Goal: Information Seeking & Learning: Learn about a topic

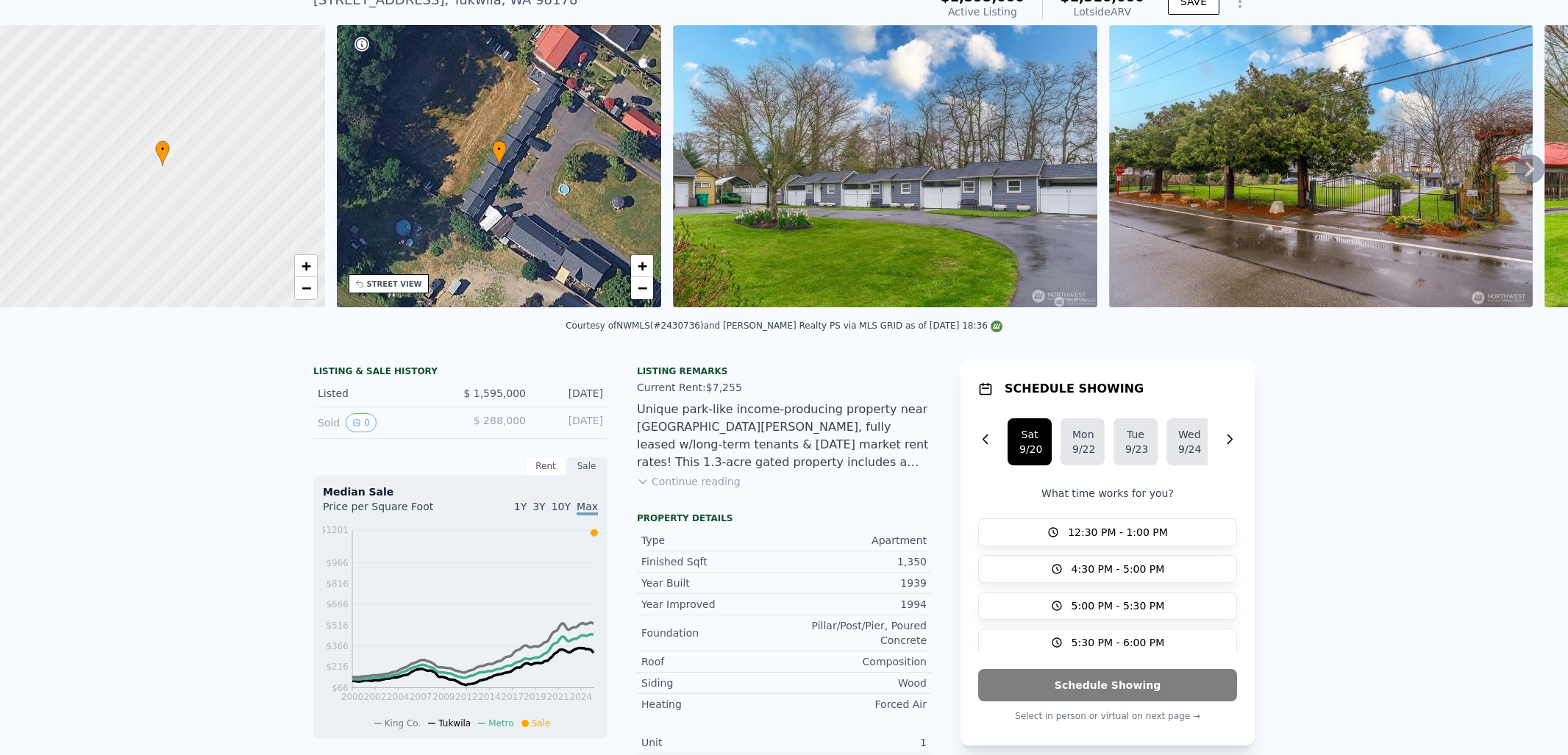
scroll to position [68, 0]
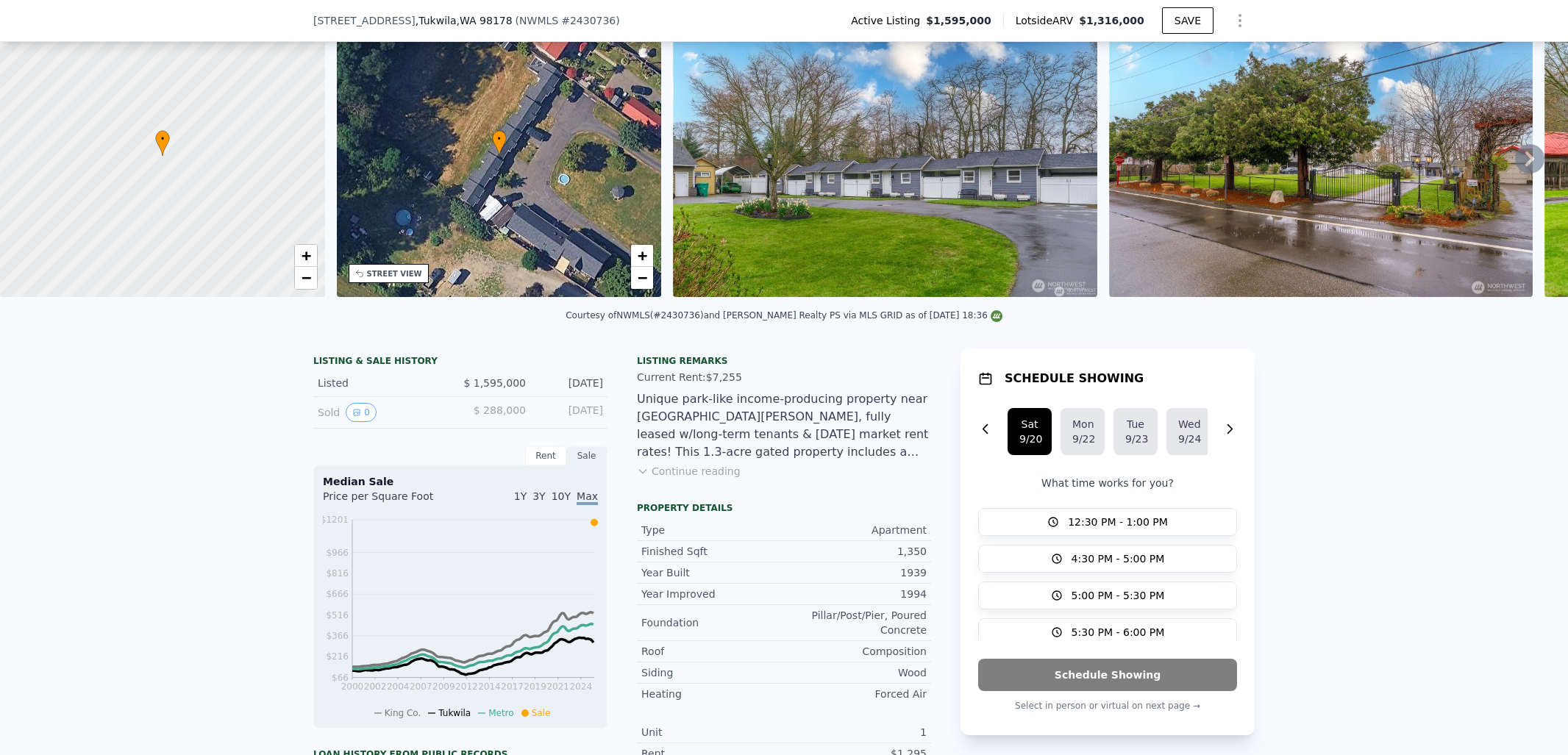
click at [671, 479] on button "Continue reading" at bounding box center [688, 471] width 104 height 15
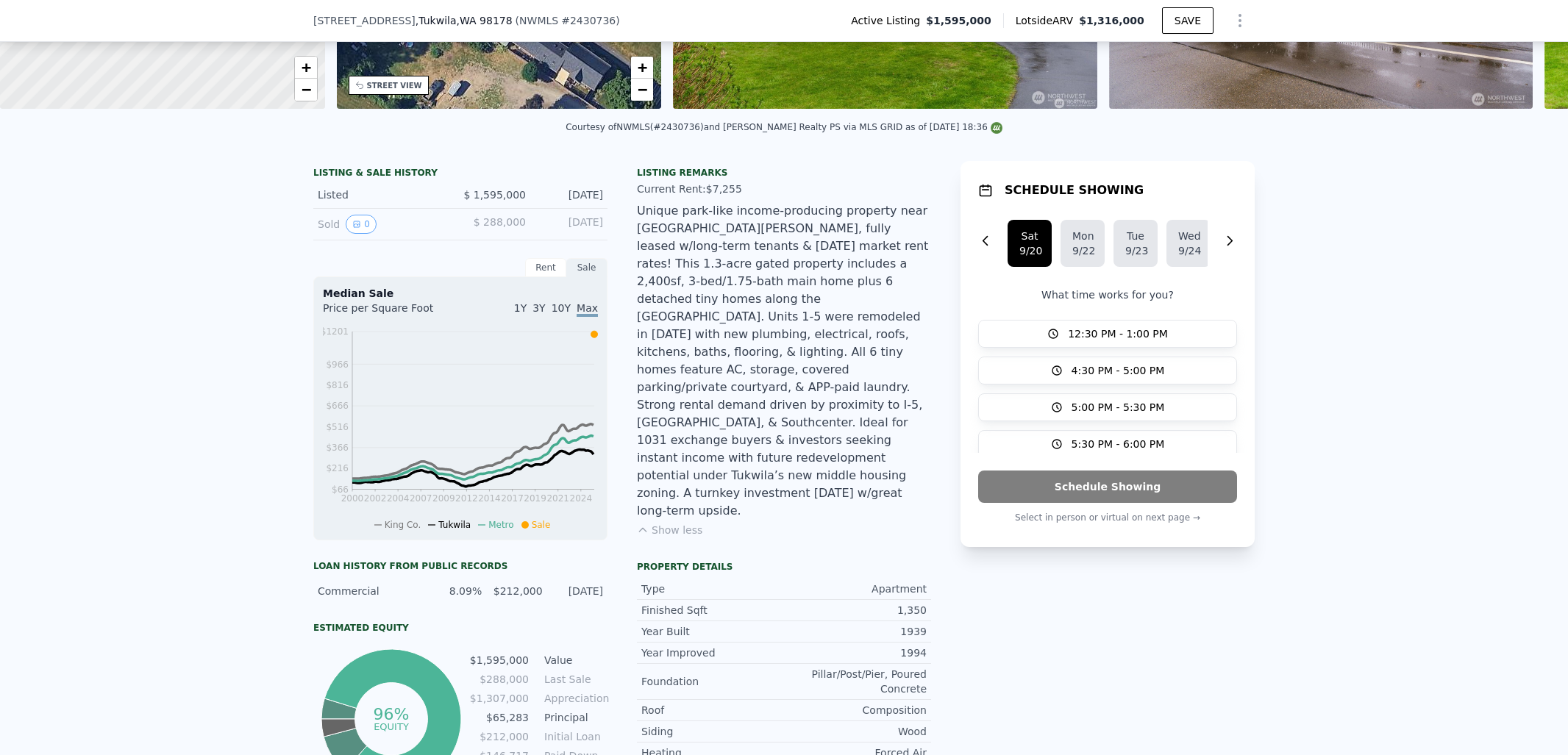
drag, startPoint x: 725, startPoint y: 418, endPoint x: 716, endPoint y: 458, distance: 41.0
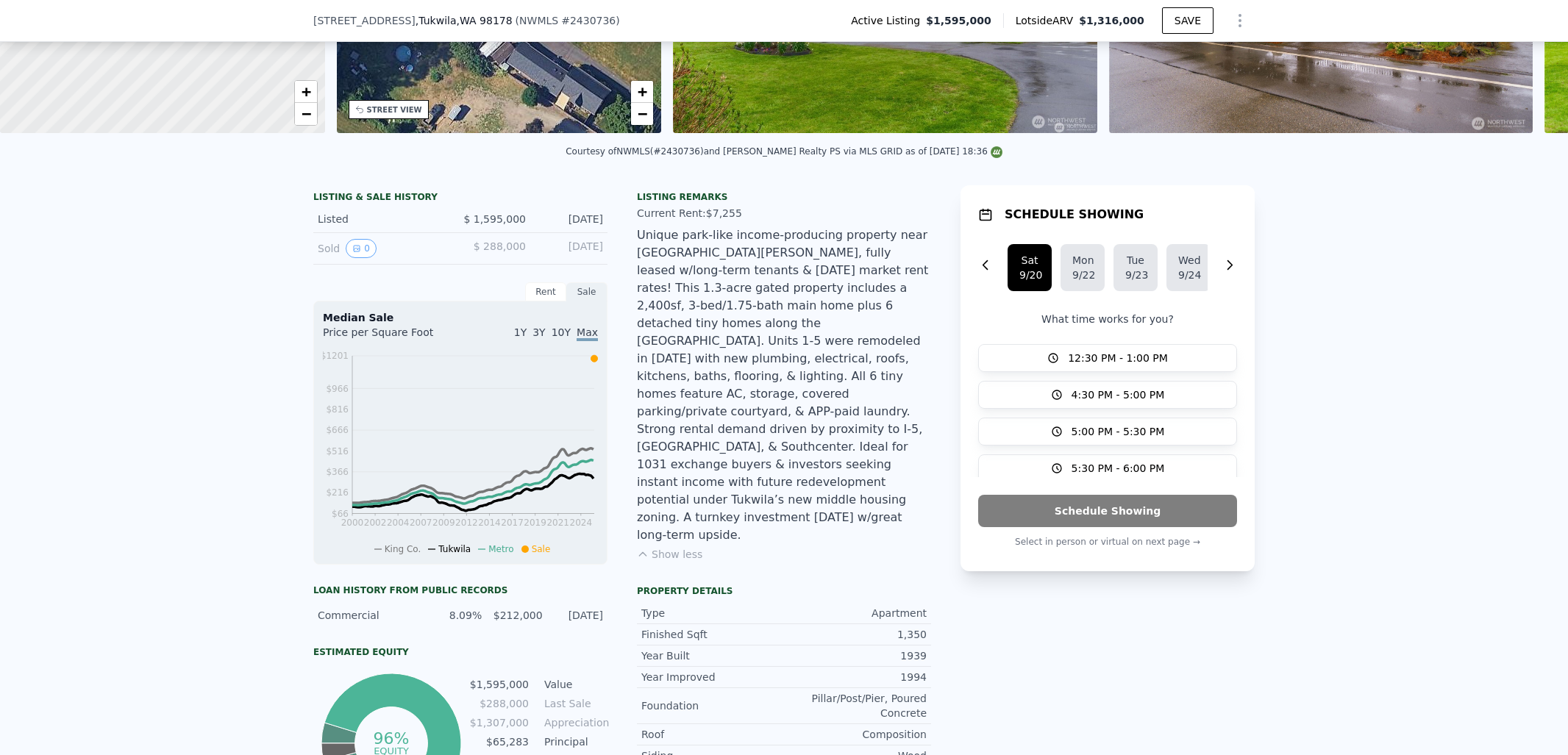
drag, startPoint x: 671, startPoint y: 403, endPoint x: 671, endPoint y: 365, distance: 38.0
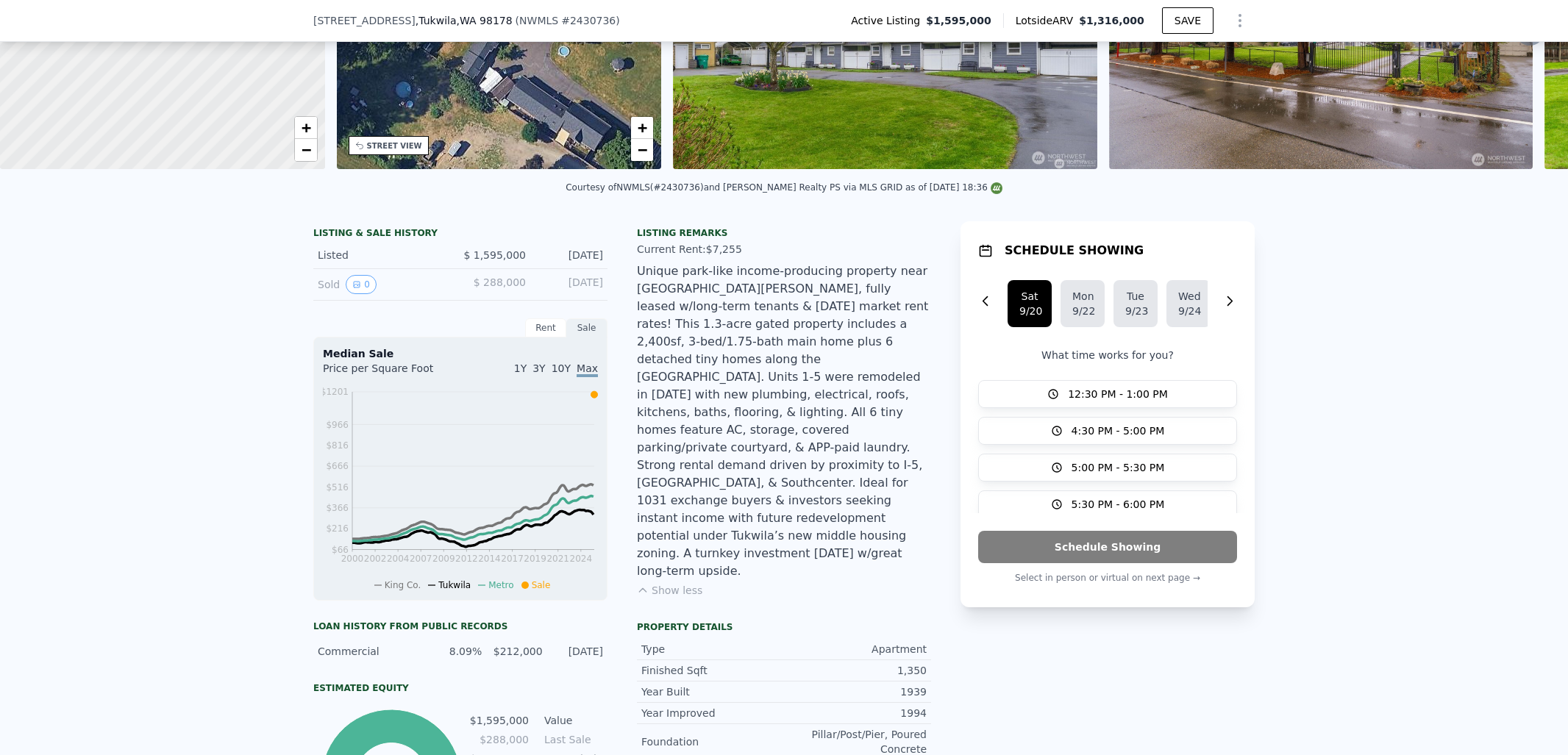
scroll to position [172, 0]
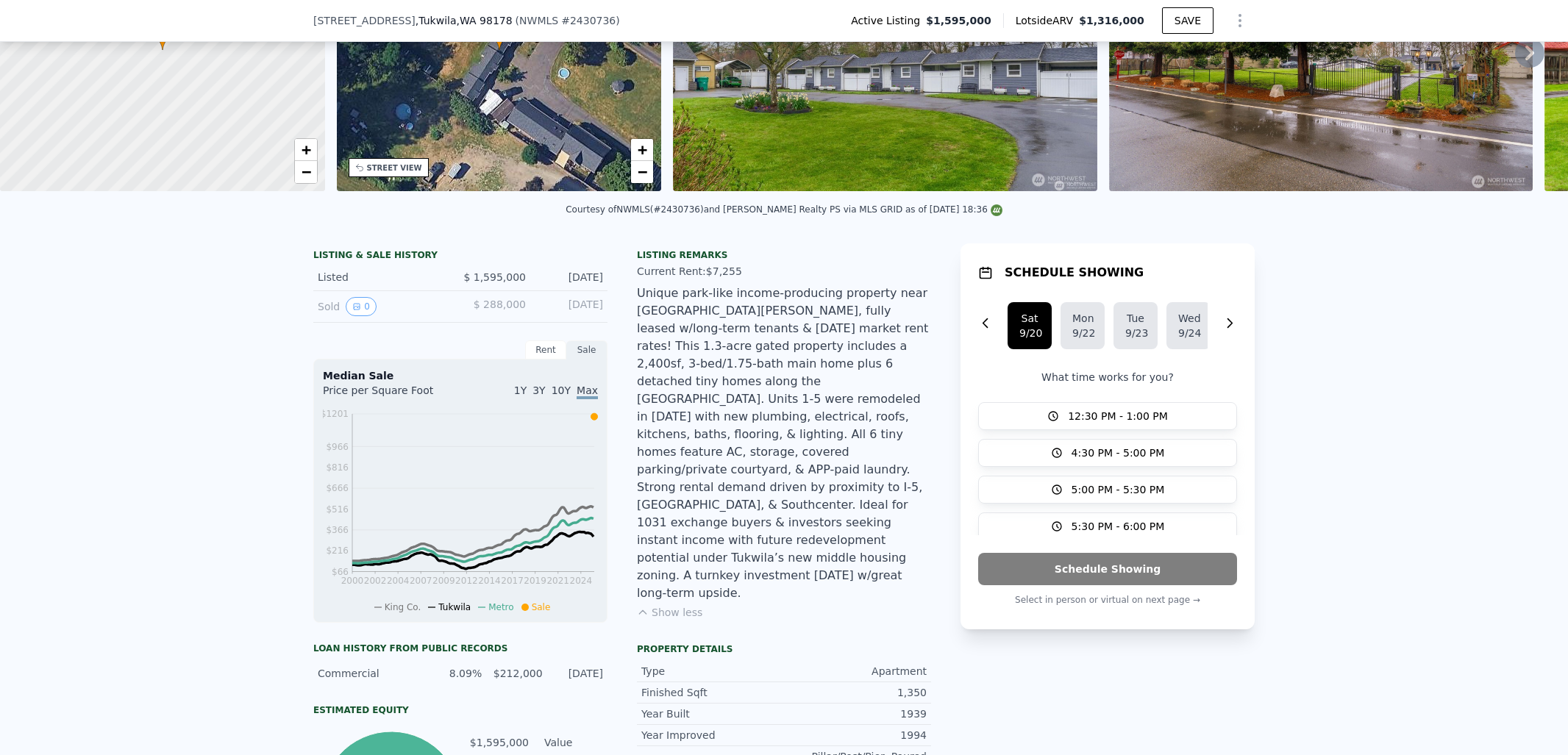
drag, startPoint x: 676, startPoint y: 414, endPoint x: 676, endPoint y: 374, distance: 40.0
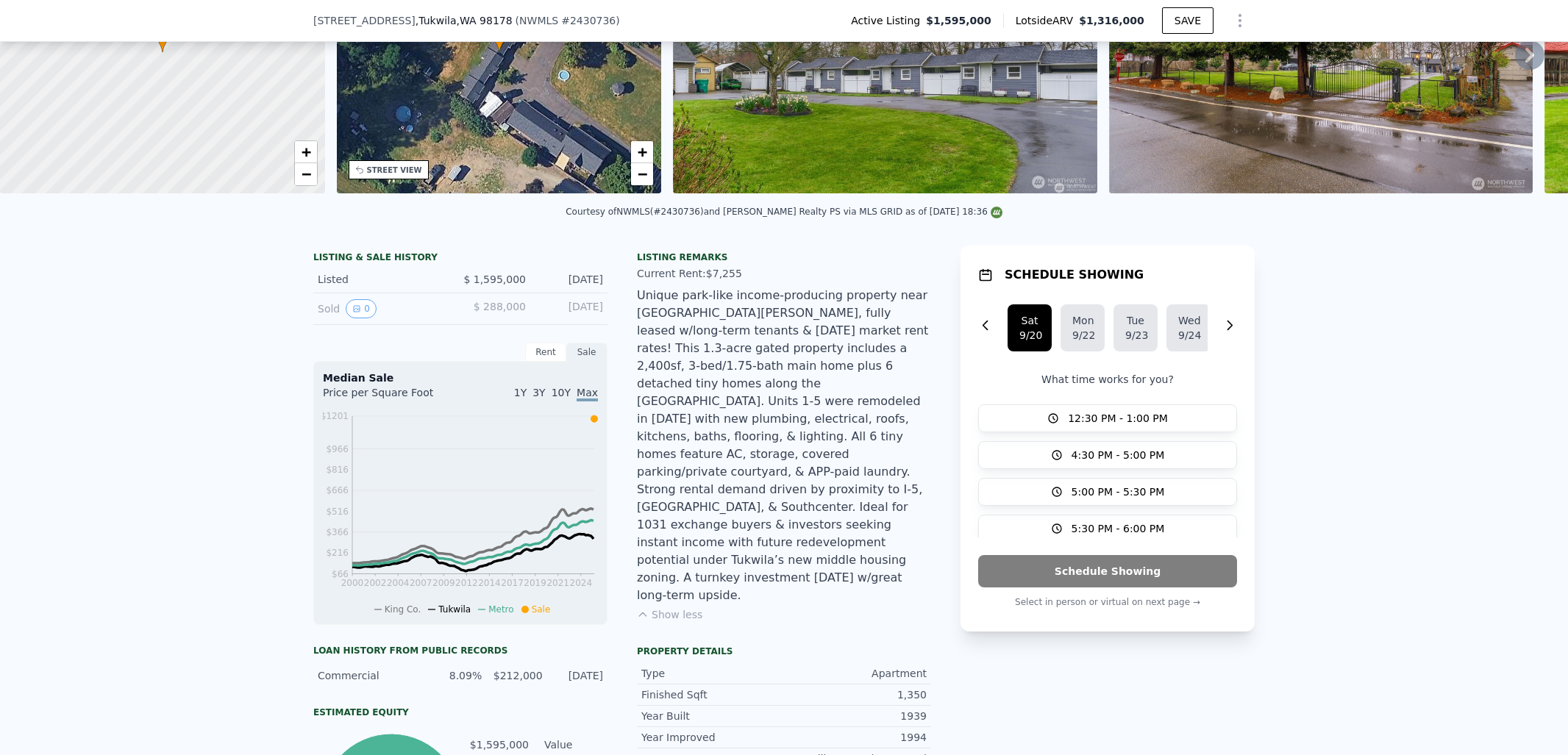
click at [541, 319] on div "[DATE]" at bounding box center [570, 309] width 65 height 19
click at [489, 312] on span "$ 288,000" at bounding box center [500, 306] width 52 height 12
click at [583, 318] on div "[DATE]" at bounding box center [570, 309] width 65 height 19
click at [592, 316] on div "[DATE]" at bounding box center [570, 309] width 65 height 19
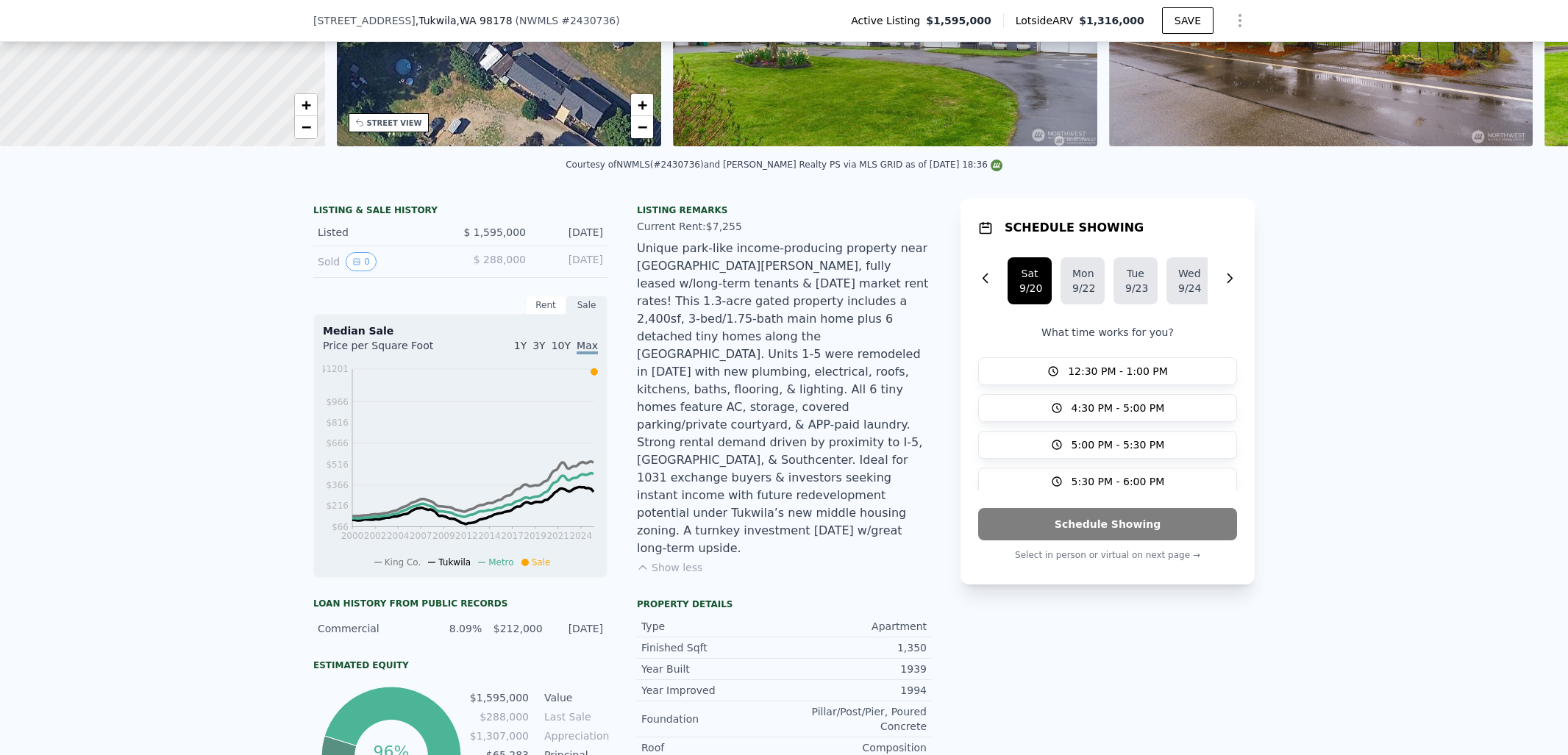
drag, startPoint x: 676, startPoint y: 314, endPoint x: 682, endPoint y: 368, distance: 54.3
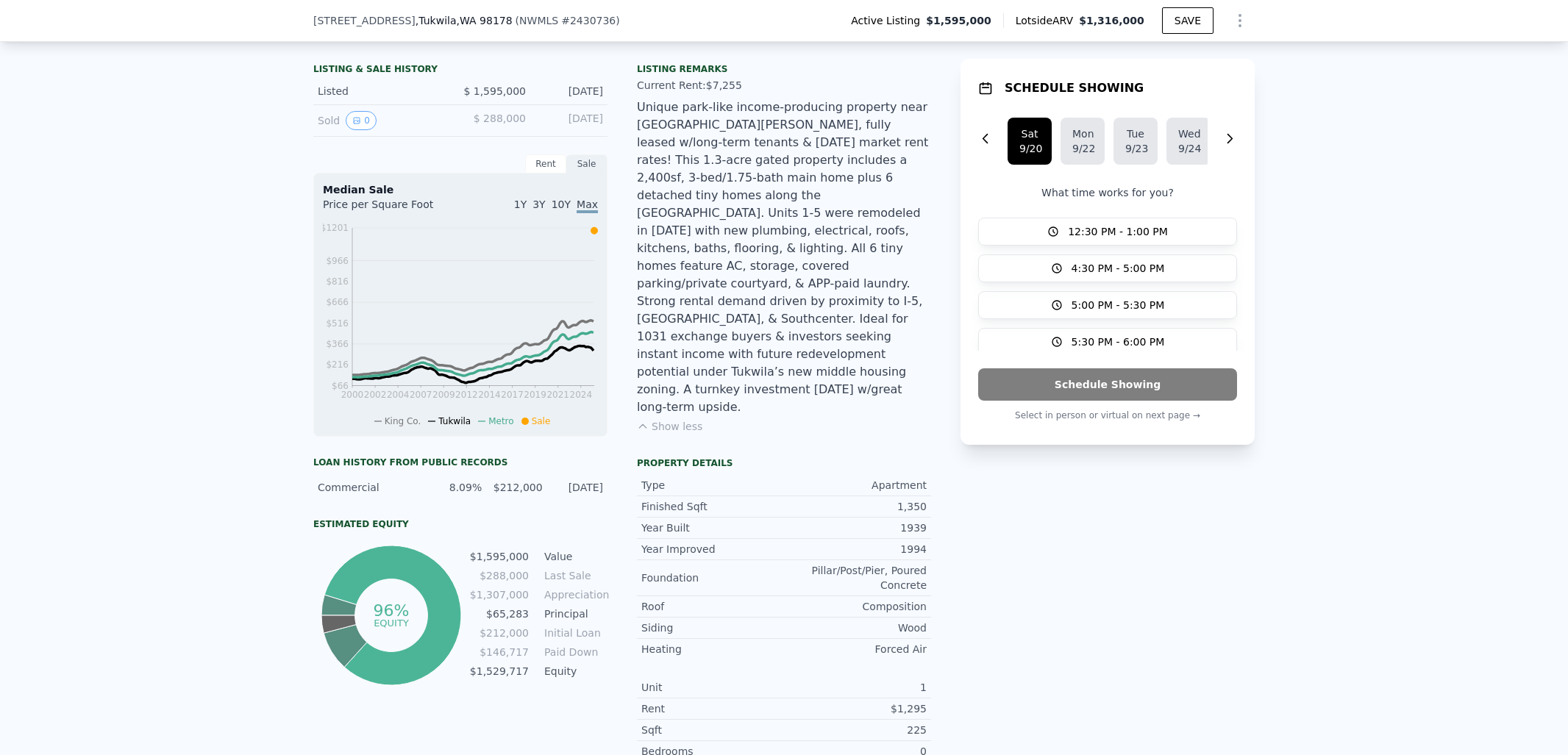
scroll to position [368, 0]
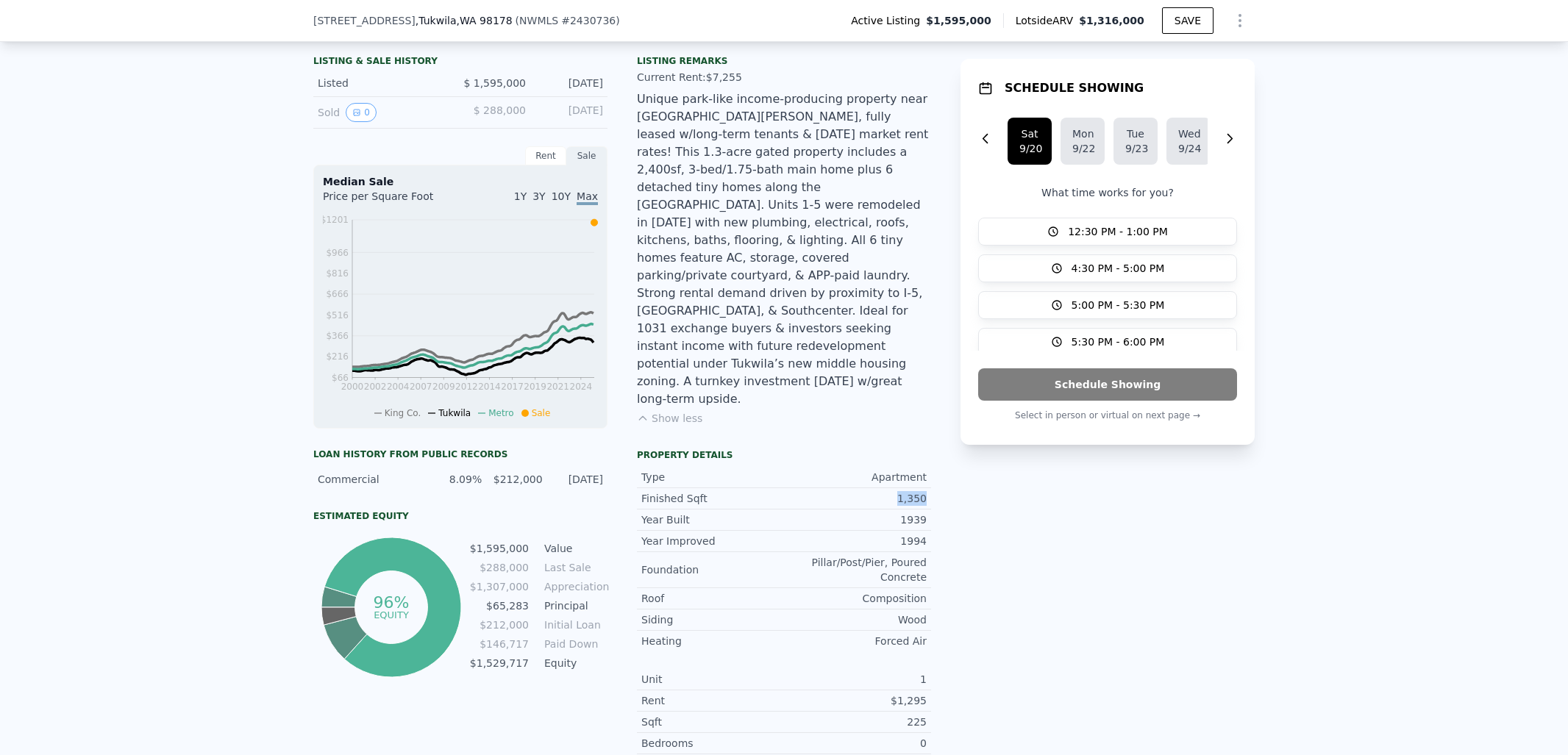
drag, startPoint x: 897, startPoint y: 438, endPoint x: 919, endPoint y: 442, distance: 22.4
click at [919, 491] on div "1,350" at bounding box center [854, 499] width 142 height 15
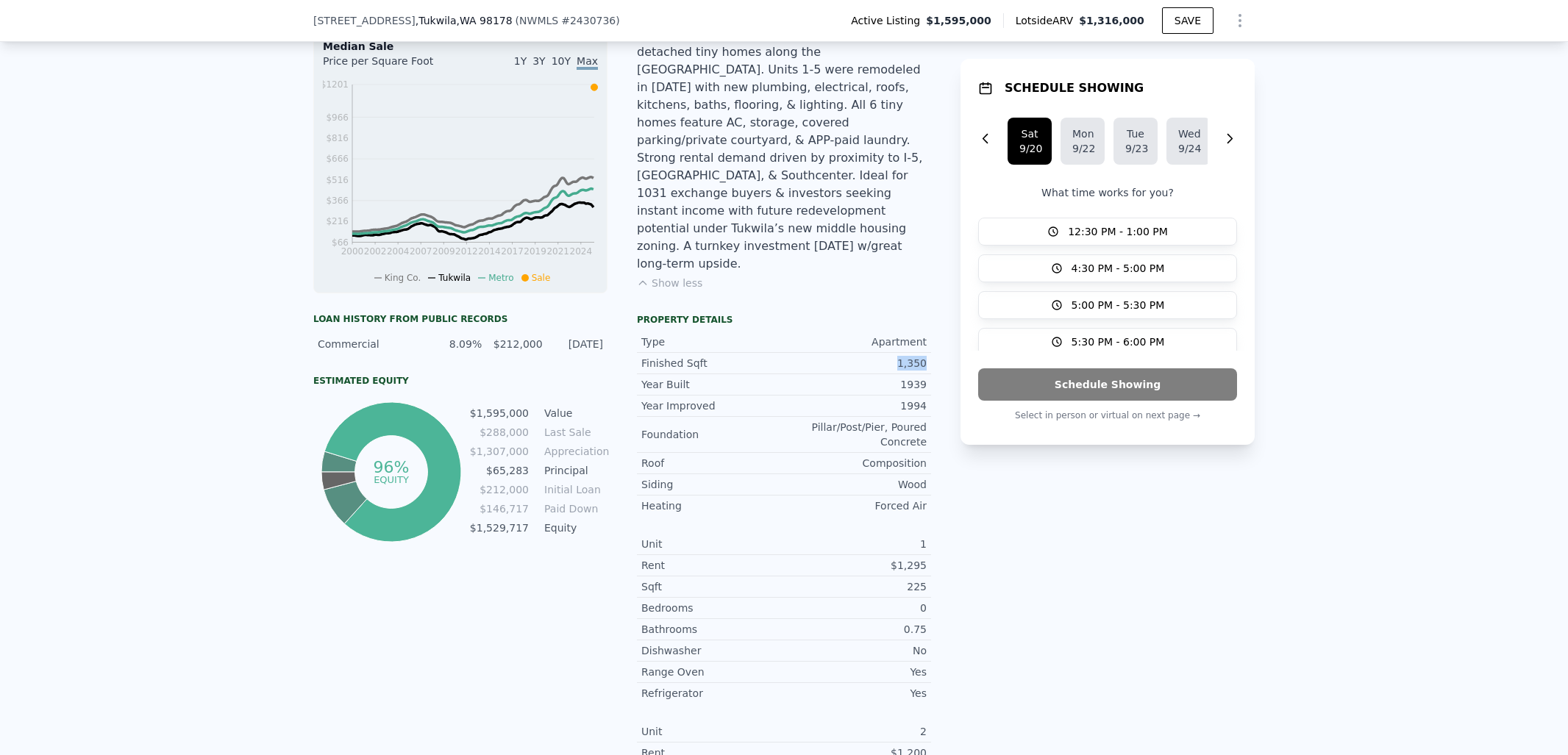
scroll to position [515, 0]
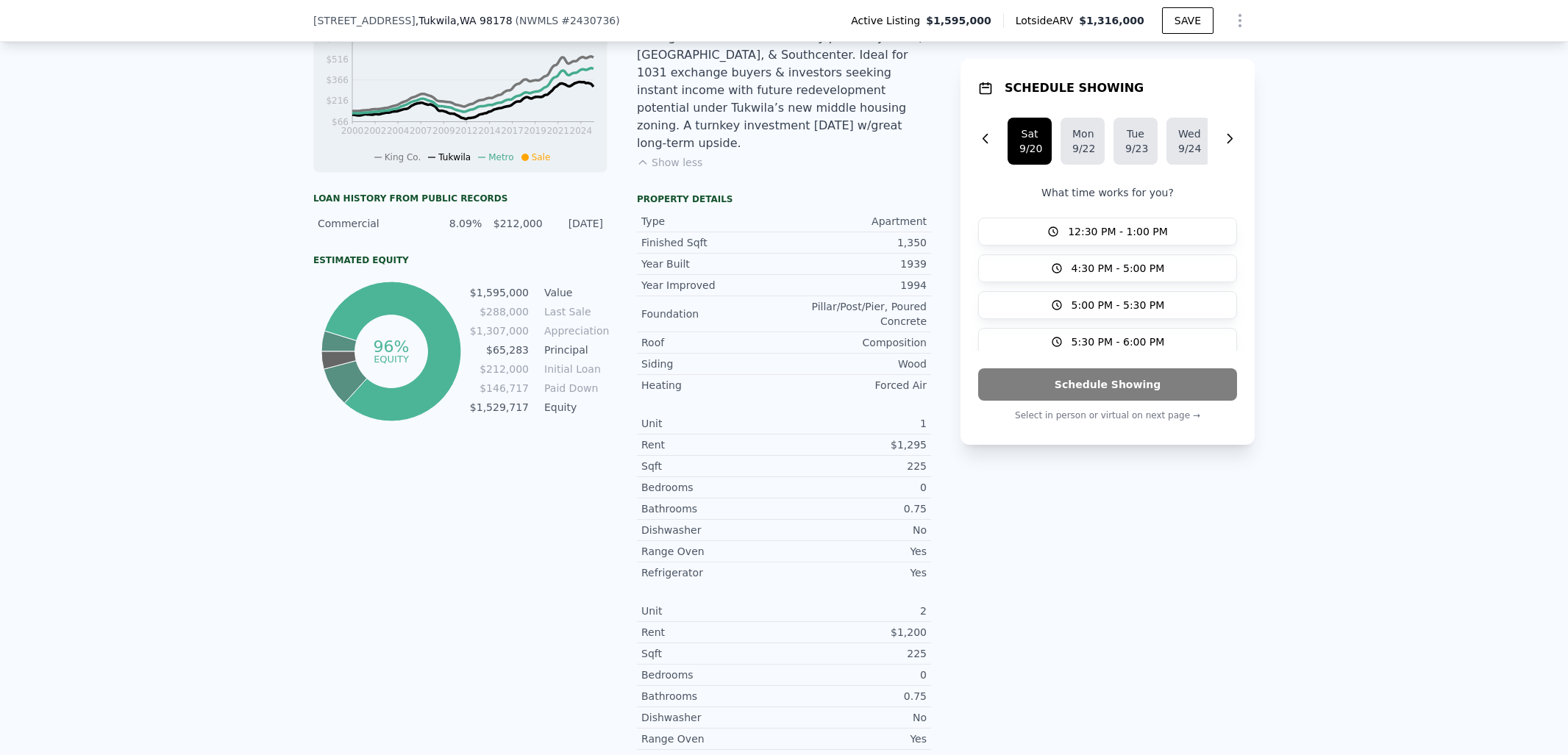
drag, startPoint x: 931, startPoint y: 338, endPoint x: 930, endPoint y: 376, distance: 38.0
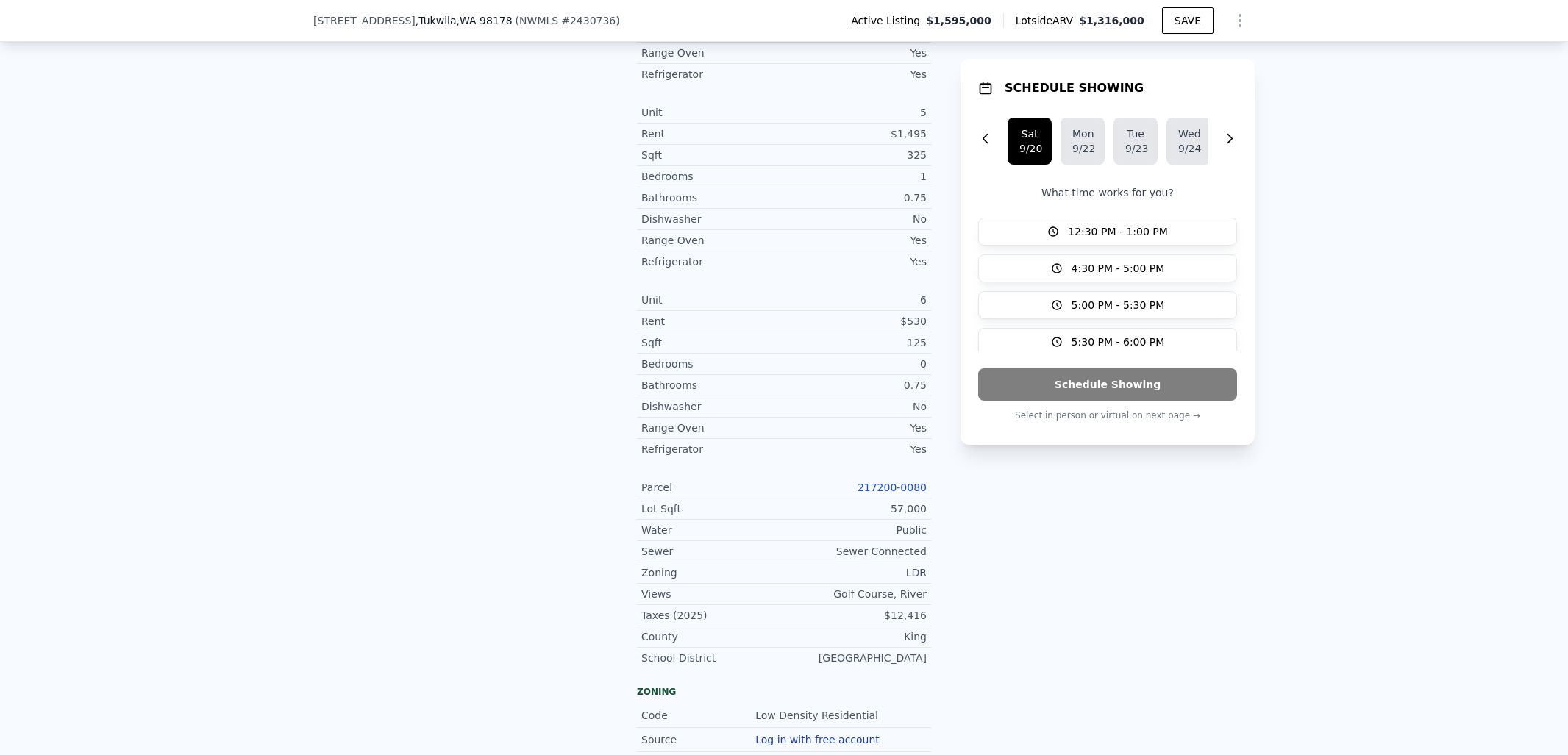
scroll to position [1697, 0]
drag, startPoint x: 905, startPoint y: 460, endPoint x: 907, endPoint y: 489, distance: 29.1
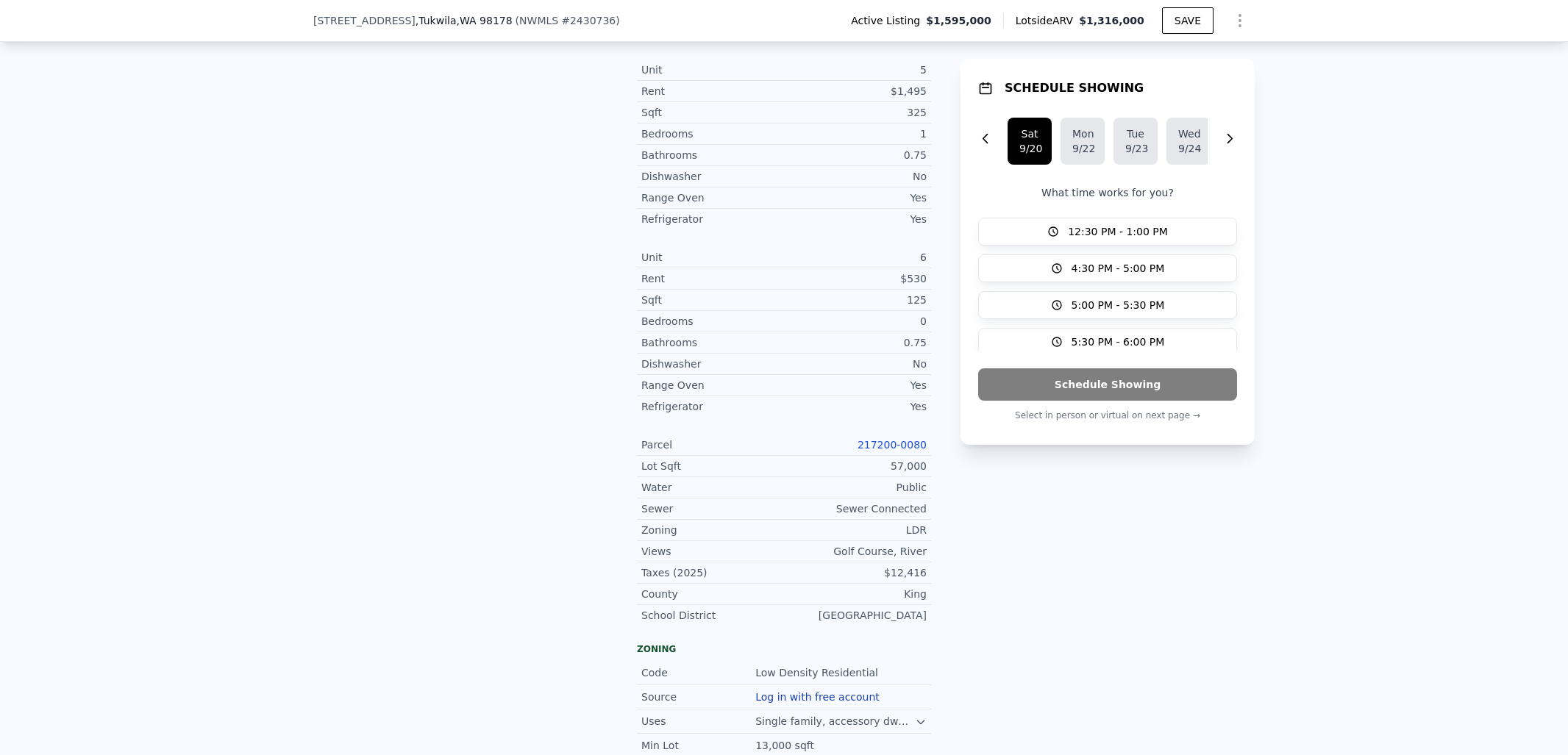
drag, startPoint x: 788, startPoint y: 479, endPoint x: 786, endPoint y: 519, distance: 40.0
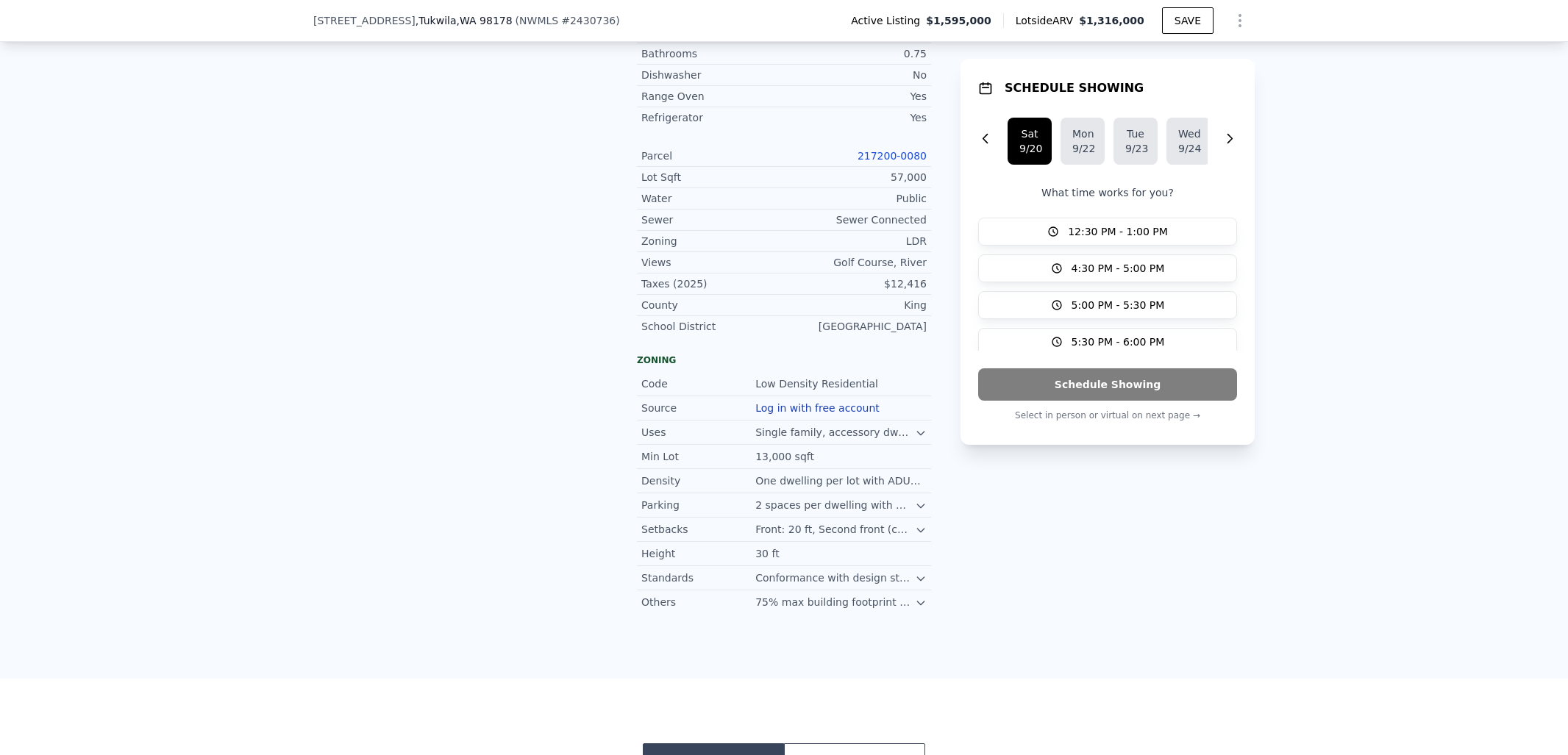
scroll to position [2025, 0]
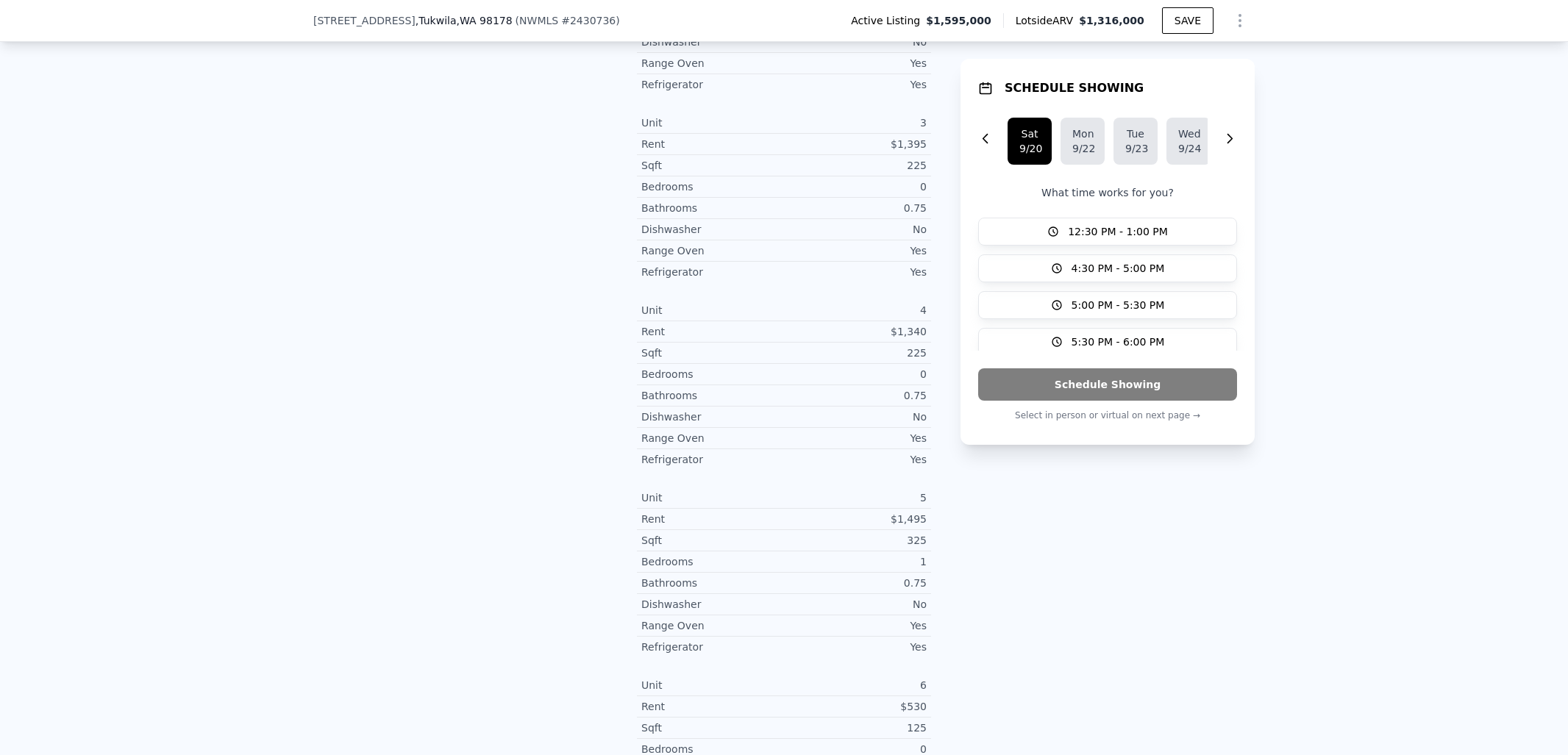
drag, startPoint x: 623, startPoint y: 551, endPoint x: 617, endPoint y: 366, distance: 185.1
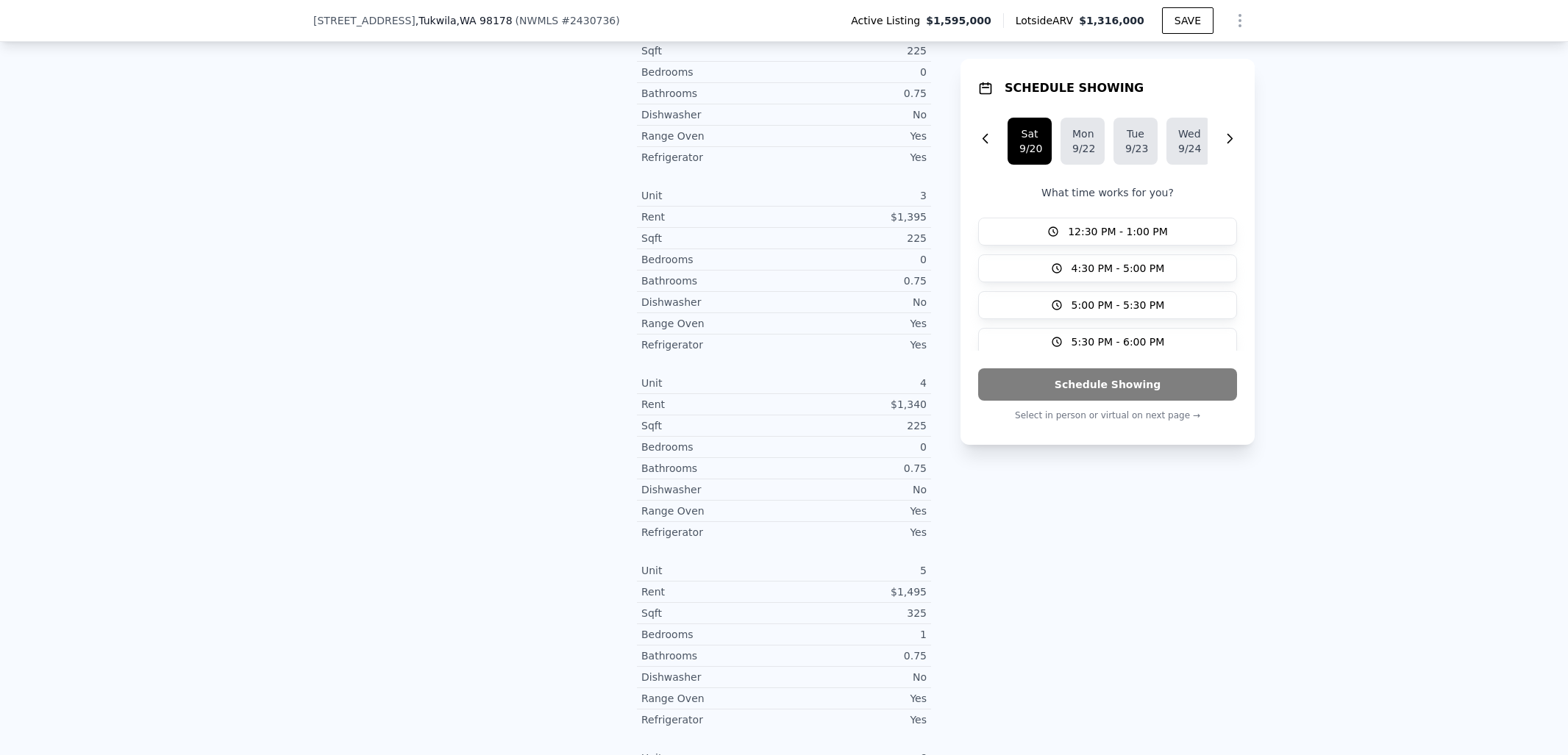
scroll to position [882, 0]
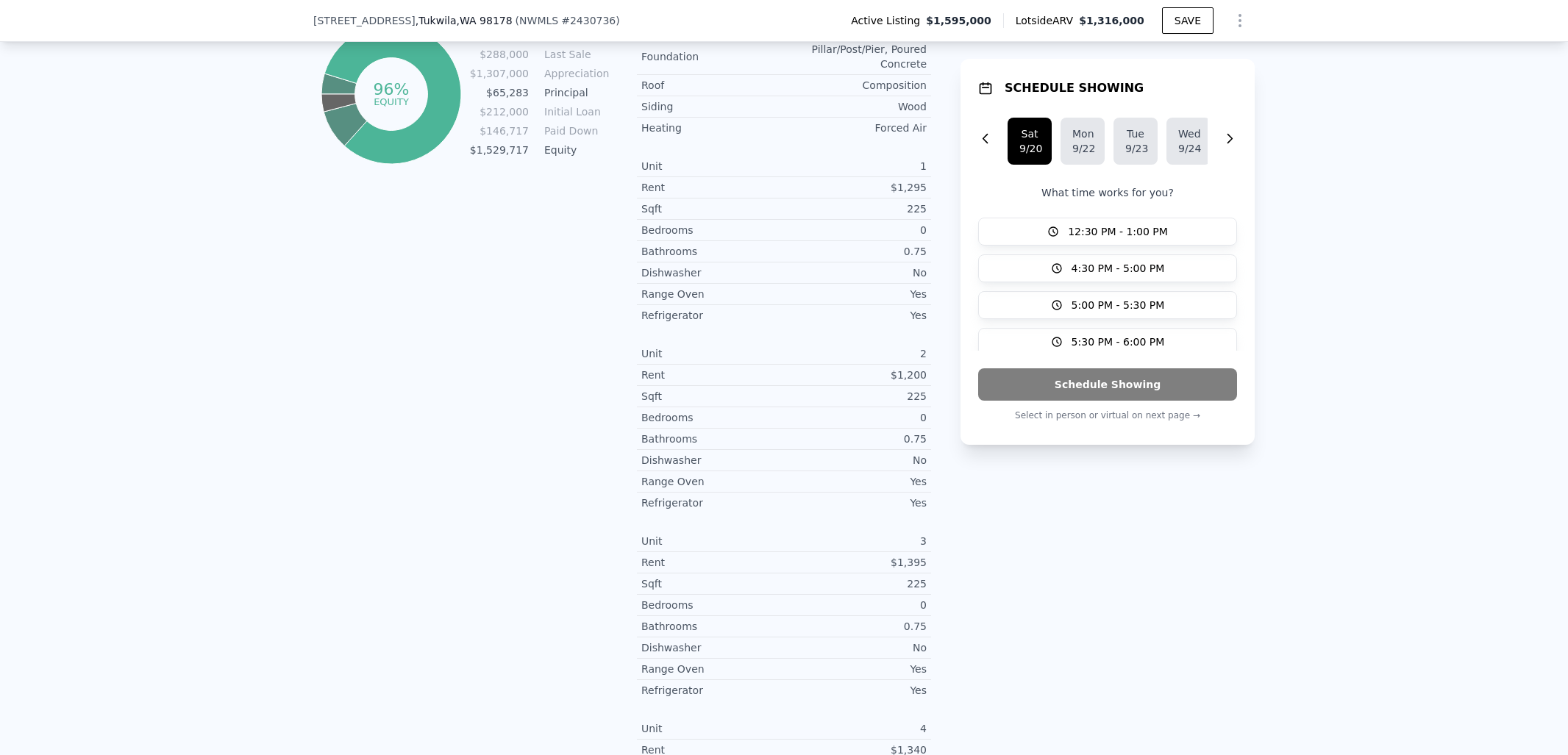
drag, startPoint x: 785, startPoint y: 548, endPoint x: 806, endPoint y: 414, distance: 135.6
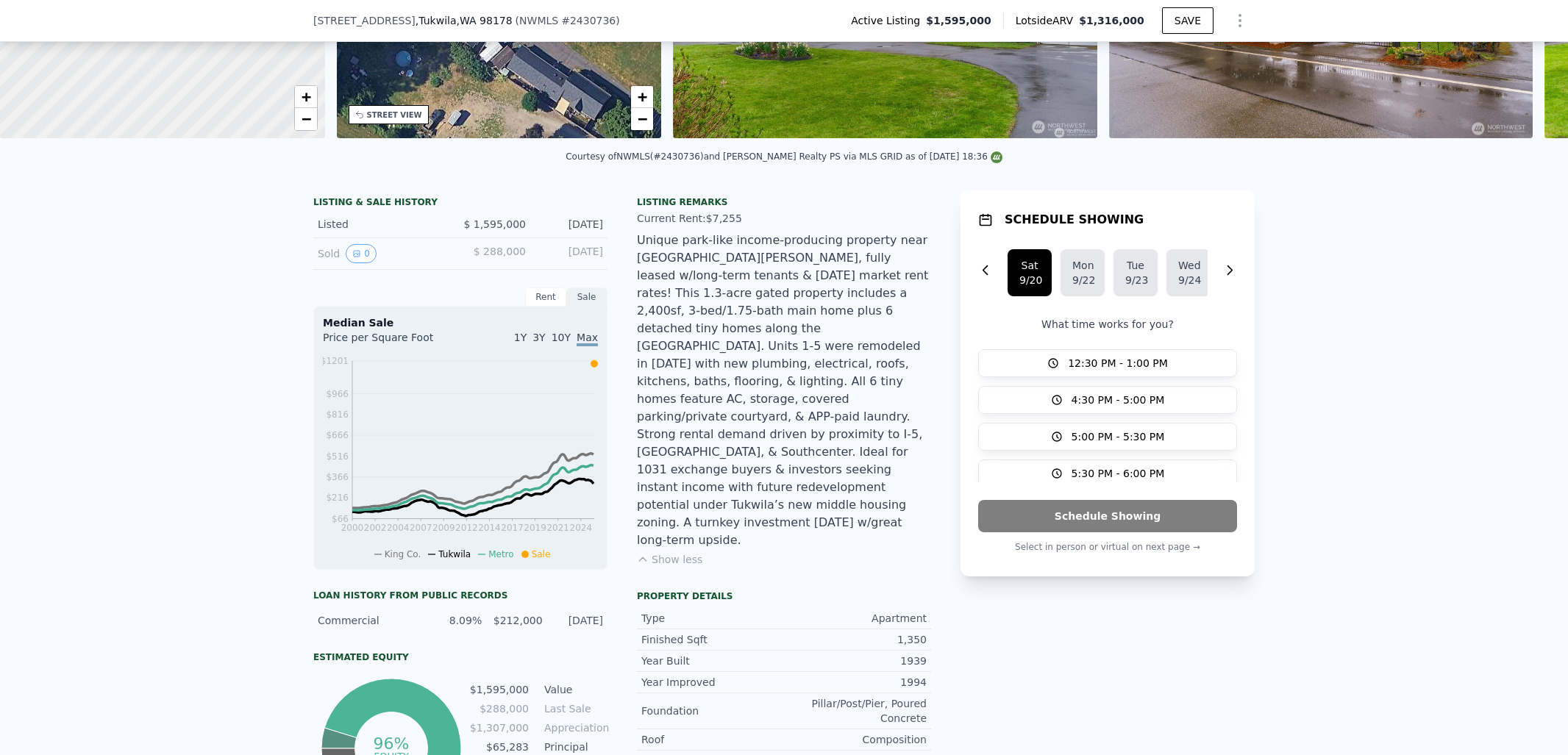
drag, startPoint x: 808, startPoint y: 366, endPoint x: 807, endPoint y: 388, distance: 22.0
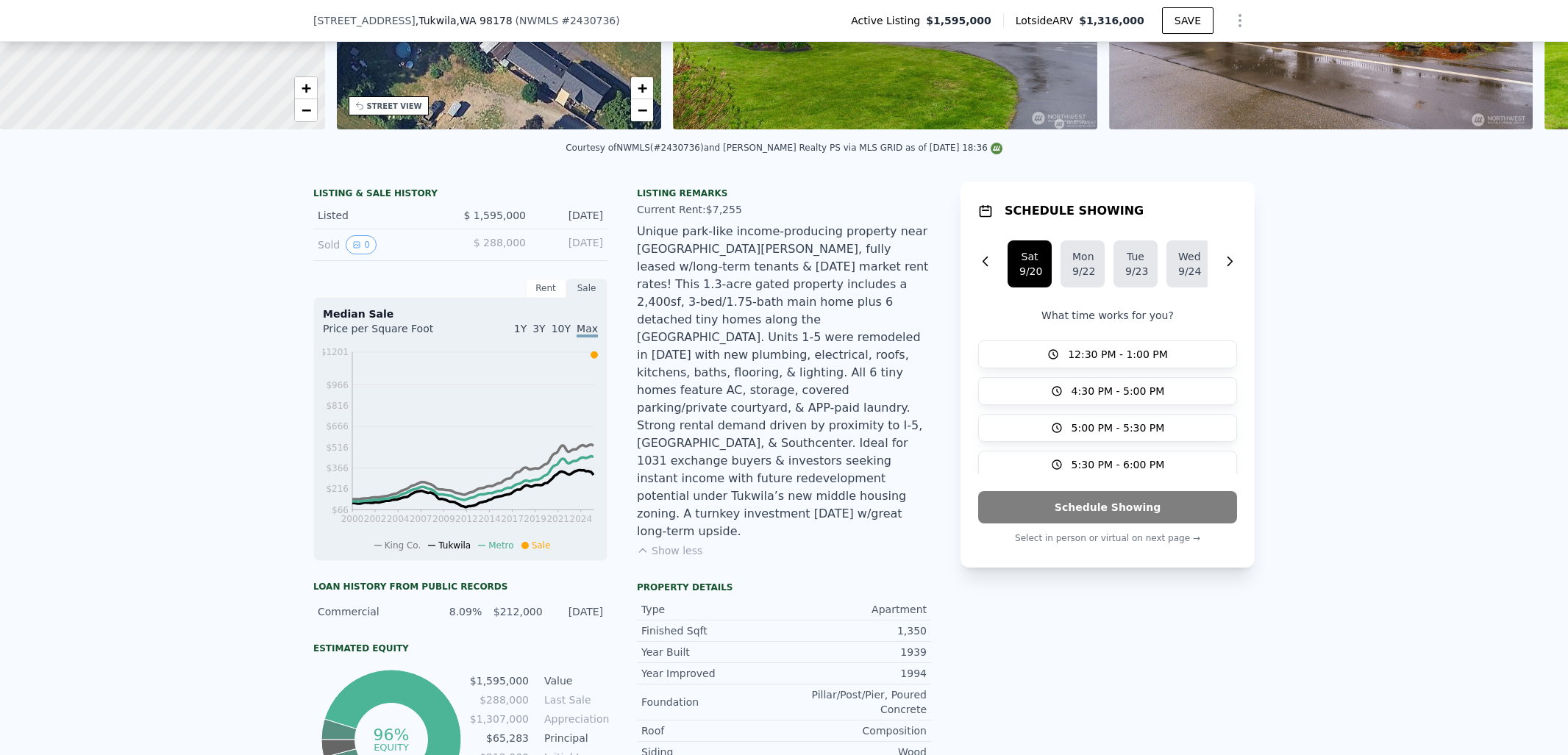
scroll to position [244, 0]
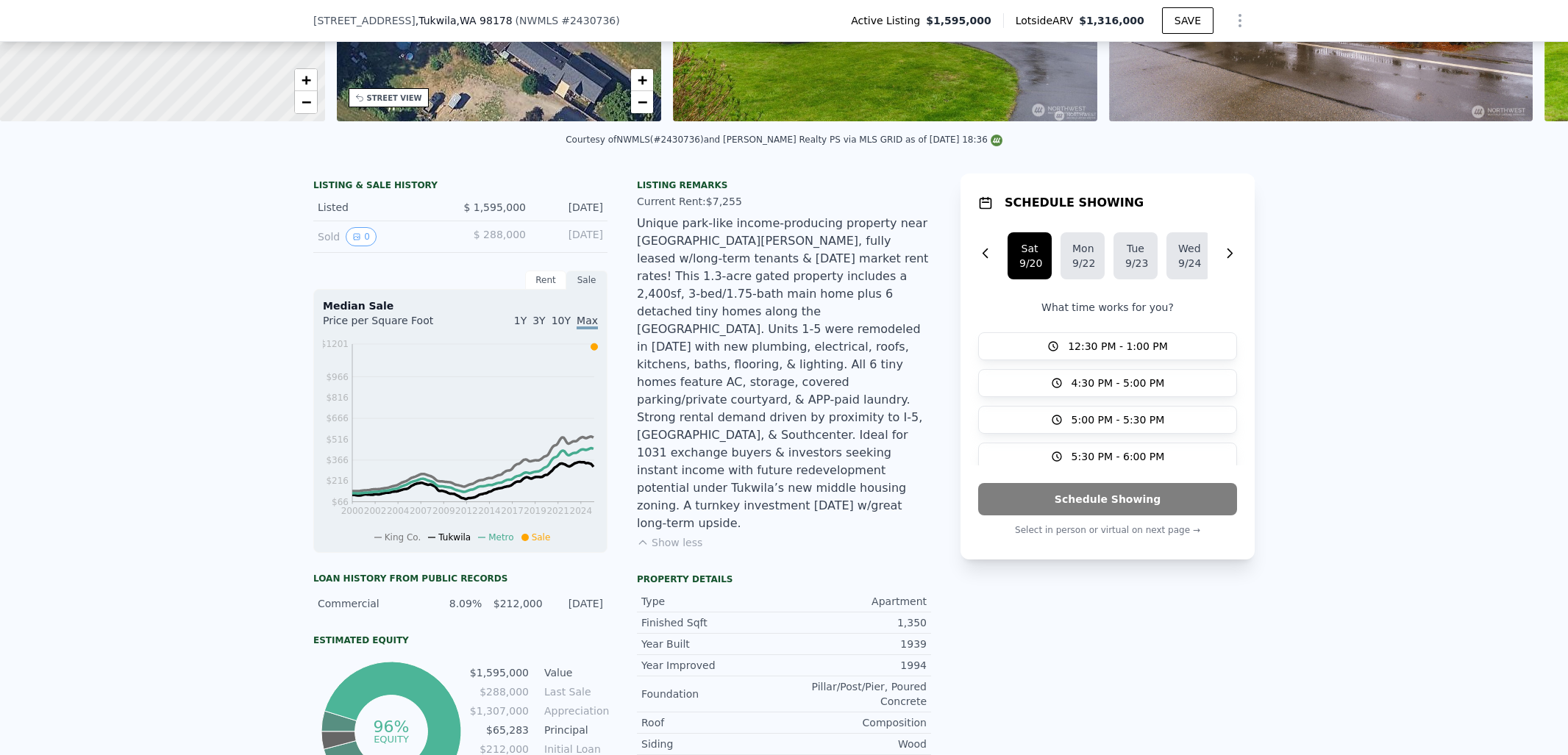
drag, startPoint x: 812, startPoint y: 349, endPoint x: 813, endPoint y: 372, distance: 23.0
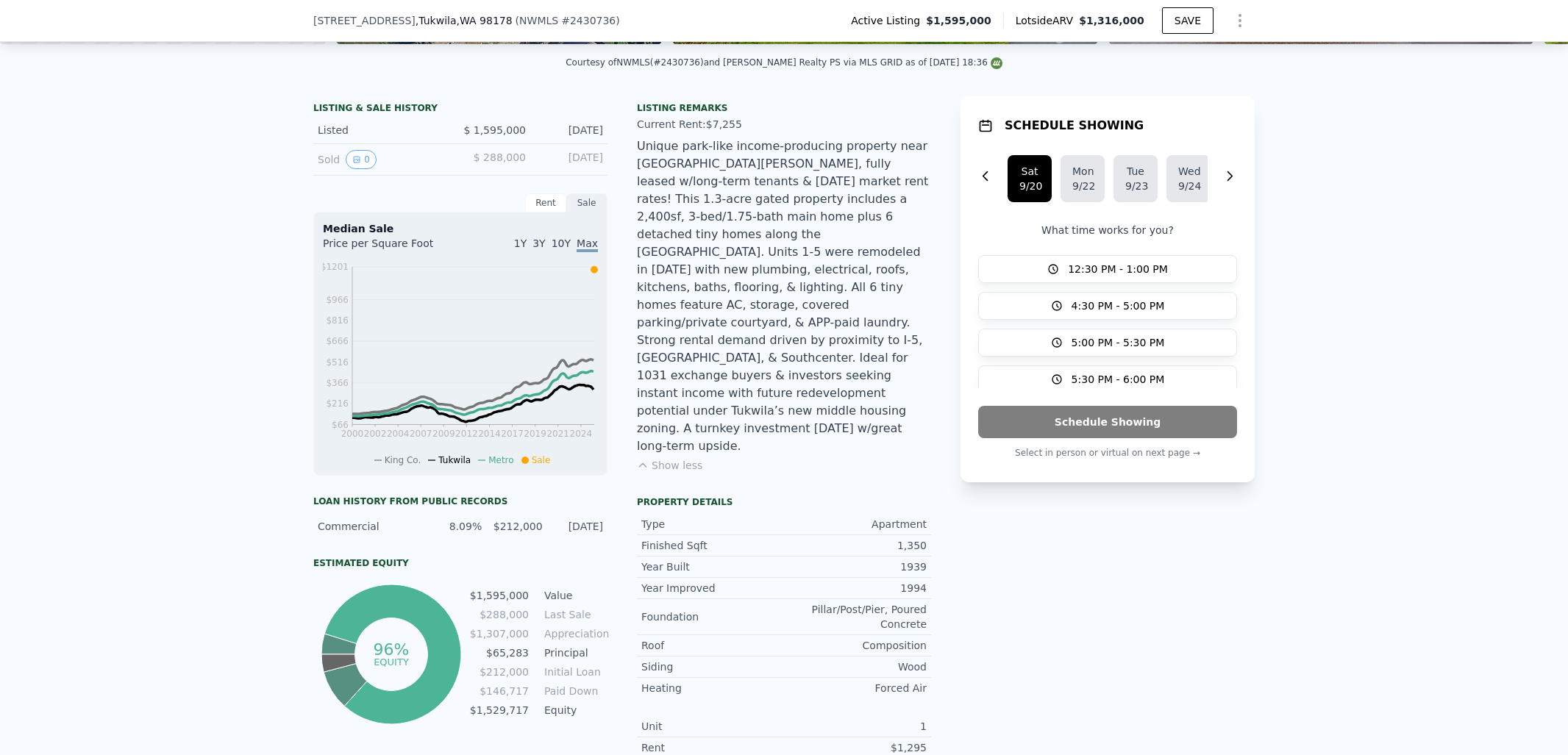
drag, startPoint x: 758, startPoint y: 375, endPoint x: 754, endPoint y: 399, distance: 24.3
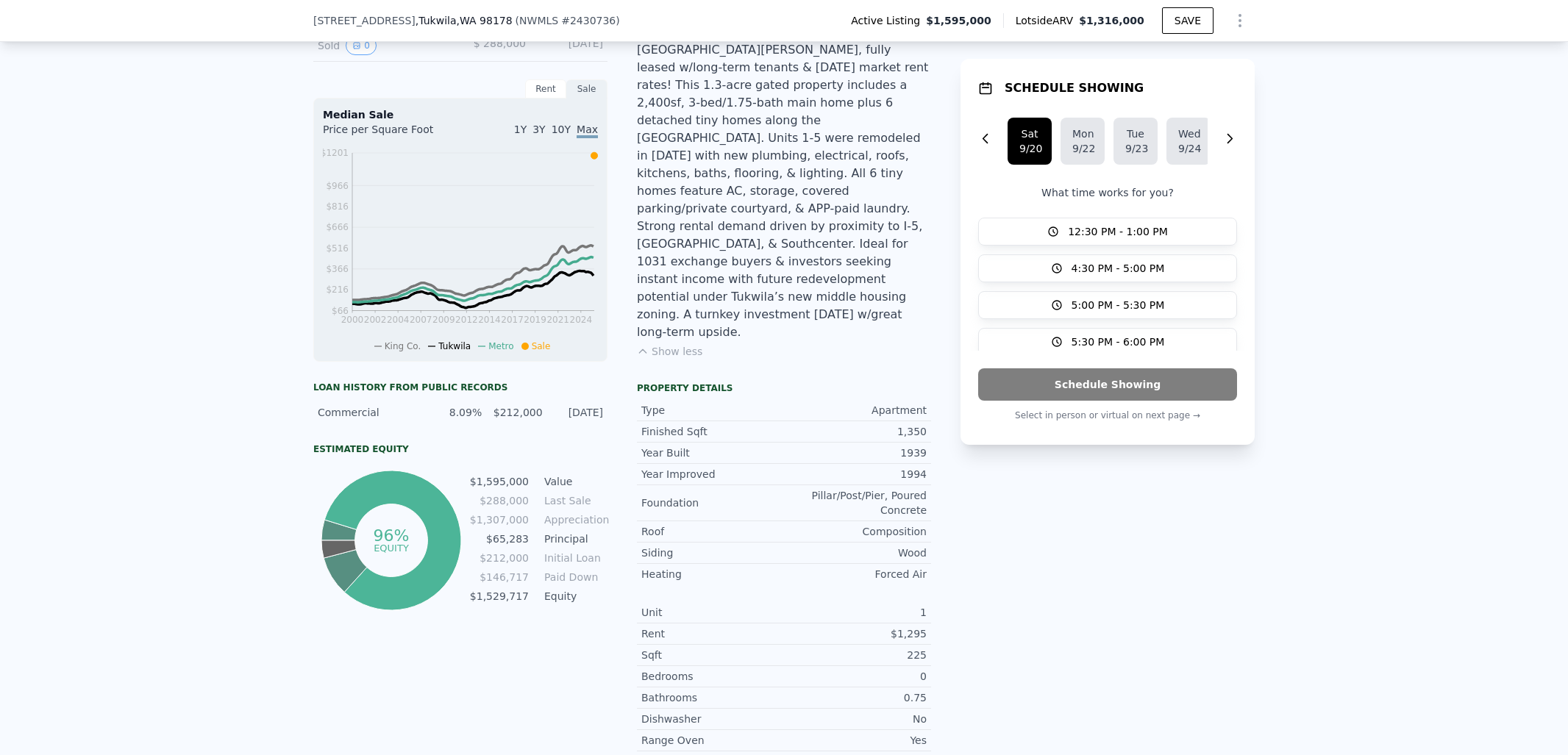
drag, startPoint x: 814, startPoint y: 326, endPoint x: 815, endPoint y: 379, distance: 53.0
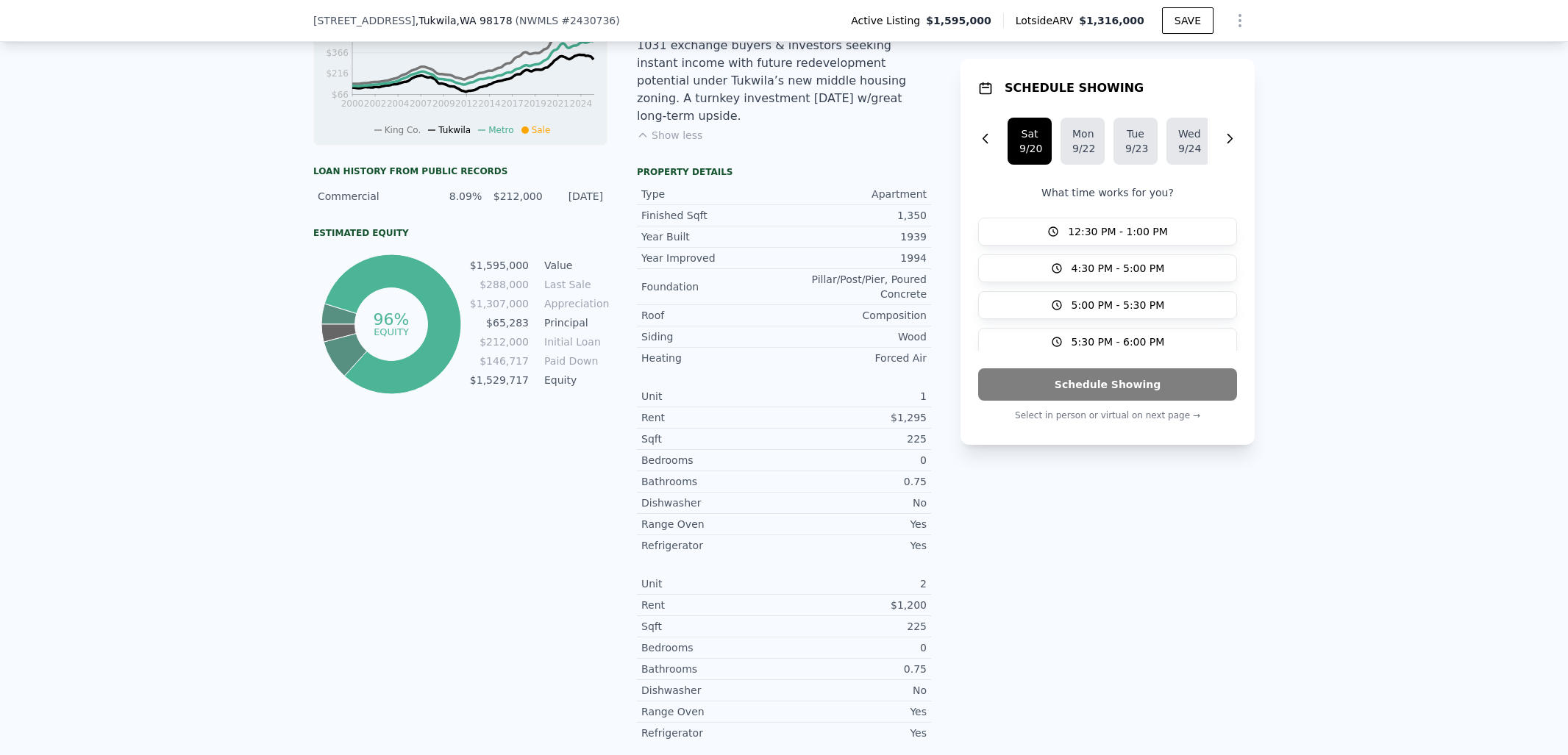
scroll to position [654, 0]
drag, startPoint x: 806, startPoint y: 353, endPoint x: 807, endPoint y: 369, distance: 16.0
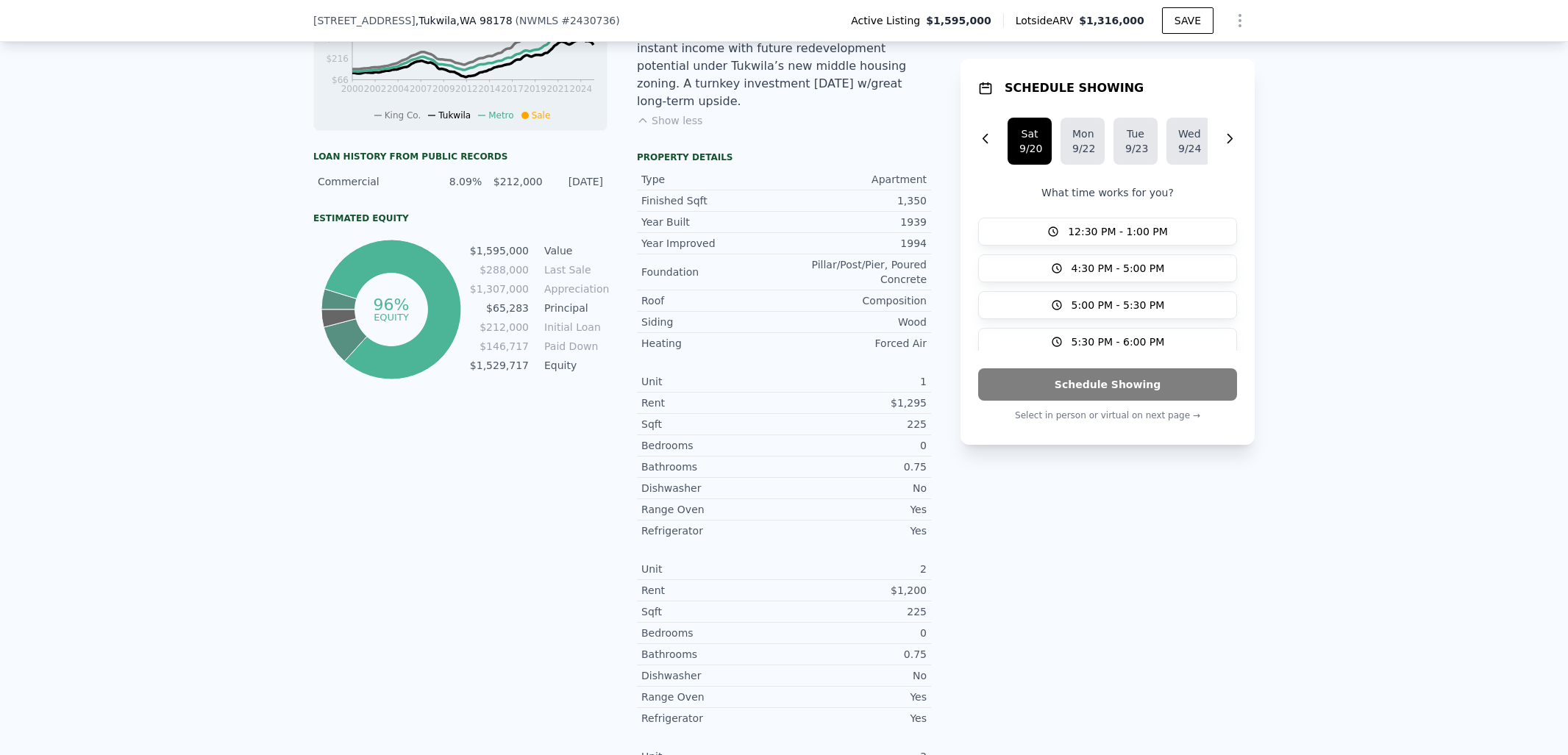
scroll to position [670, 0]
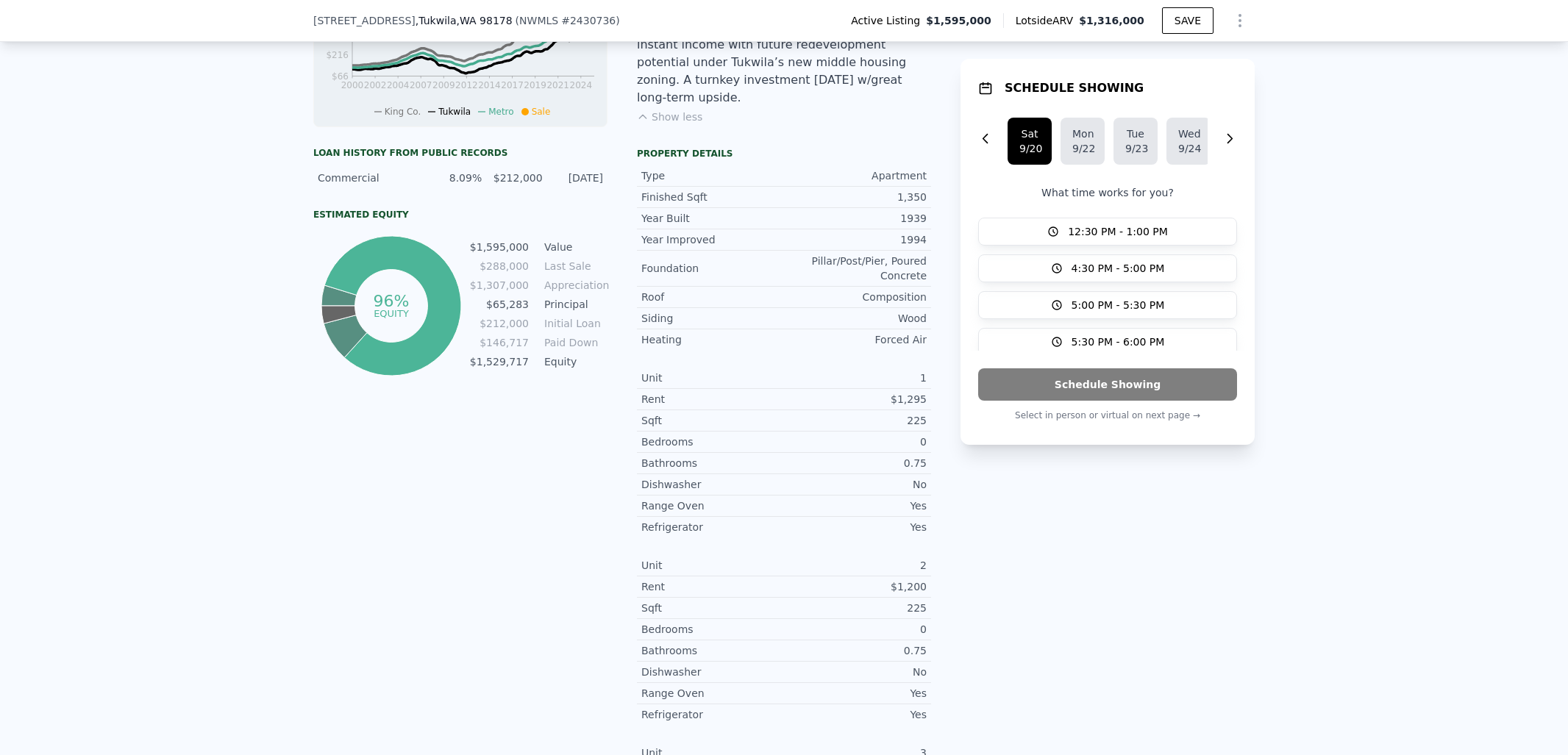
drag, startPoint x: 786, startPoint y: 289, endPoint x: 786, endPoint y: 310, distance: 21.0
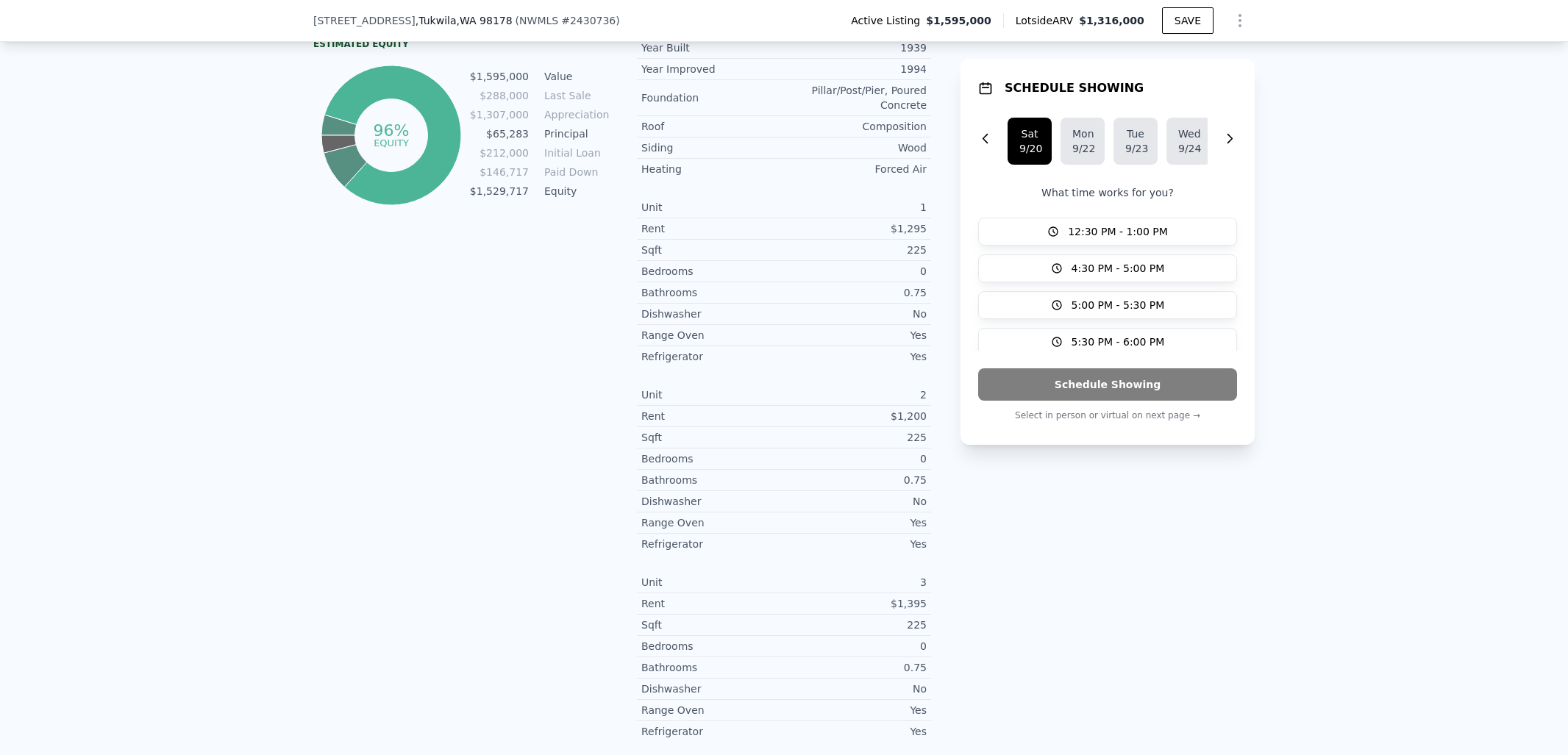
drag, startPoint x: 868, startPoint y: 332, endPoint x: 854, endPoint y: 423, distance: 92.1
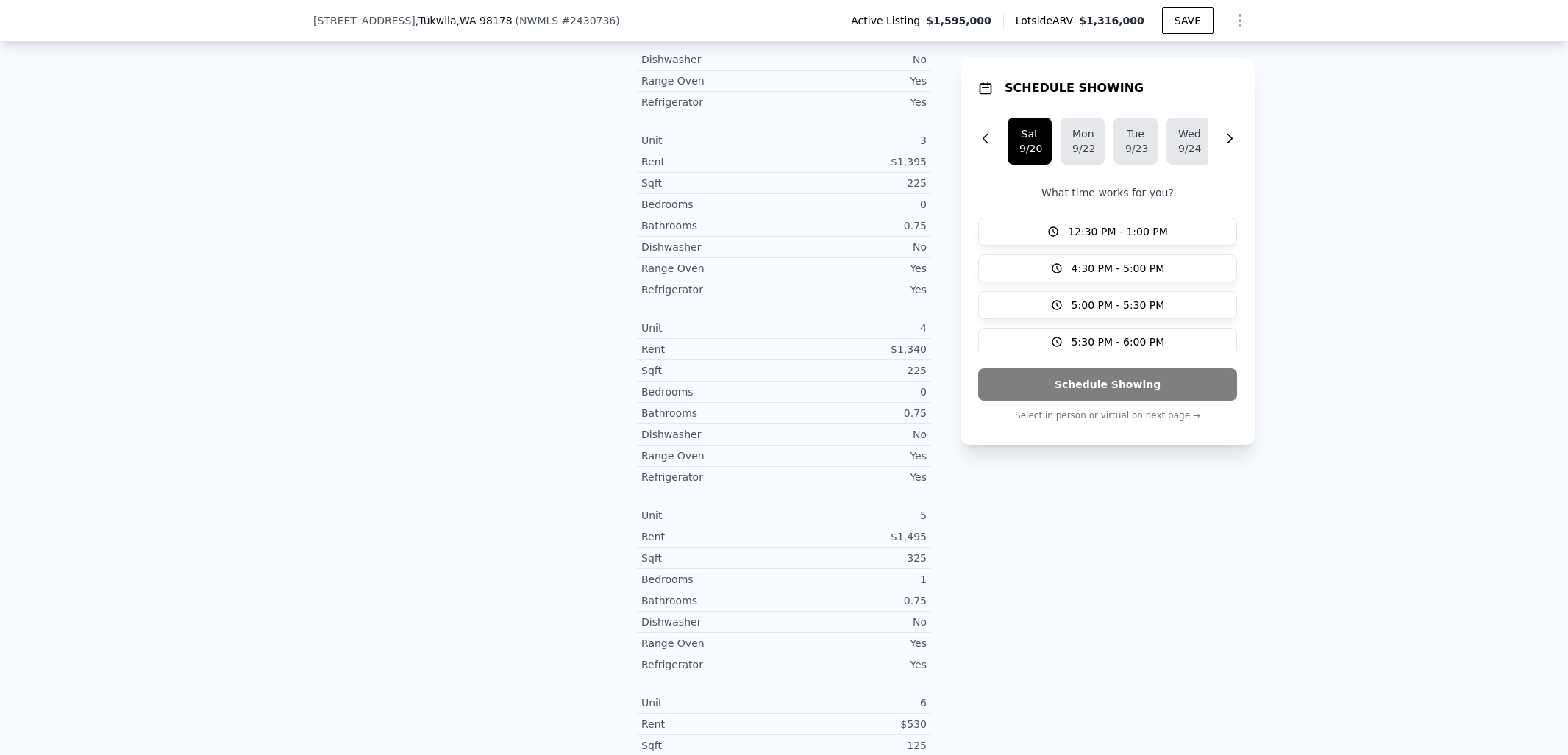
drag, startPoint x: 835, startPoint y: 387, endPoint x: 828, endPoint y: 447, distance: 60.4
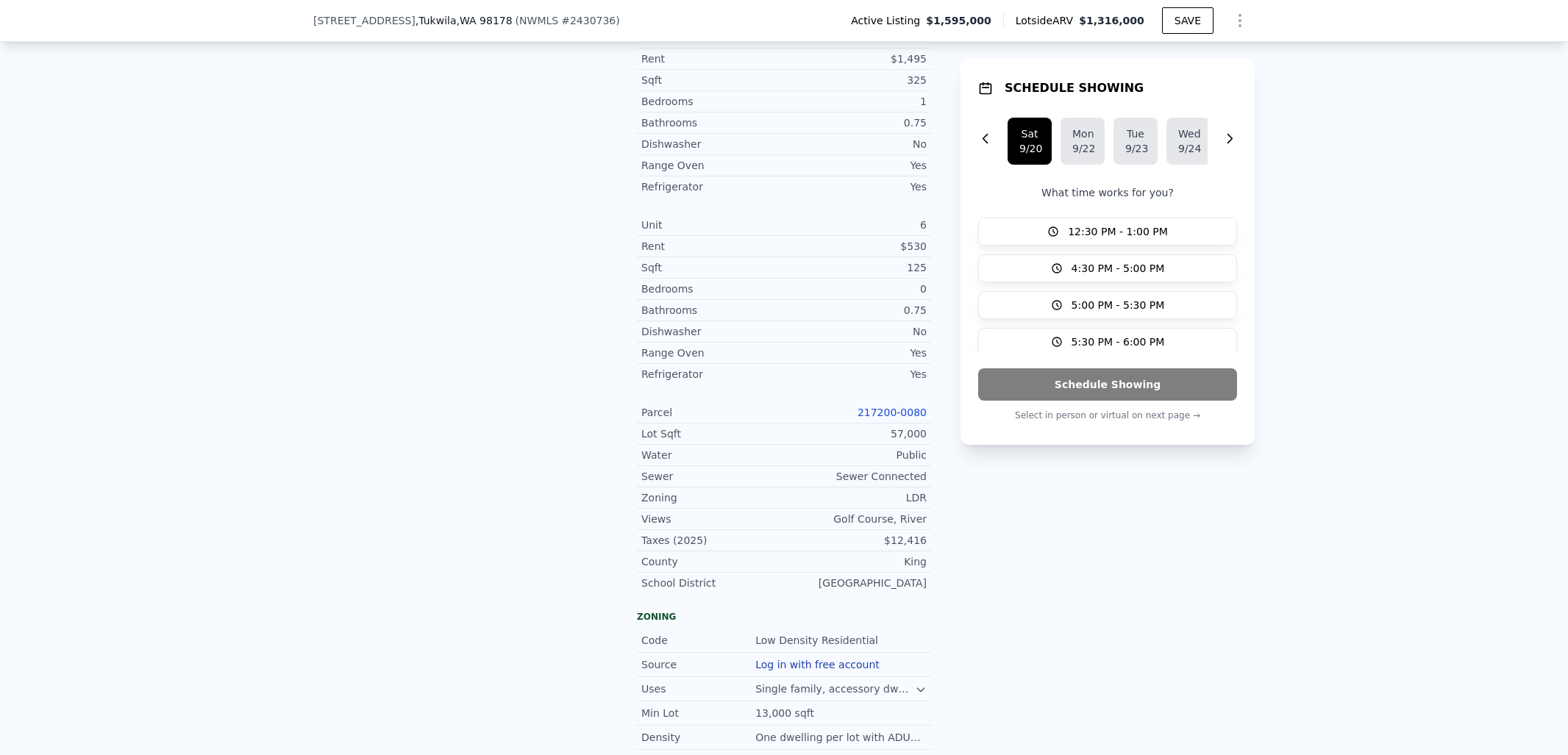
drag, startPoint x: 809, startPoint y: 360, endPoint x: 806, endPoint y: 510, distance: 150.0
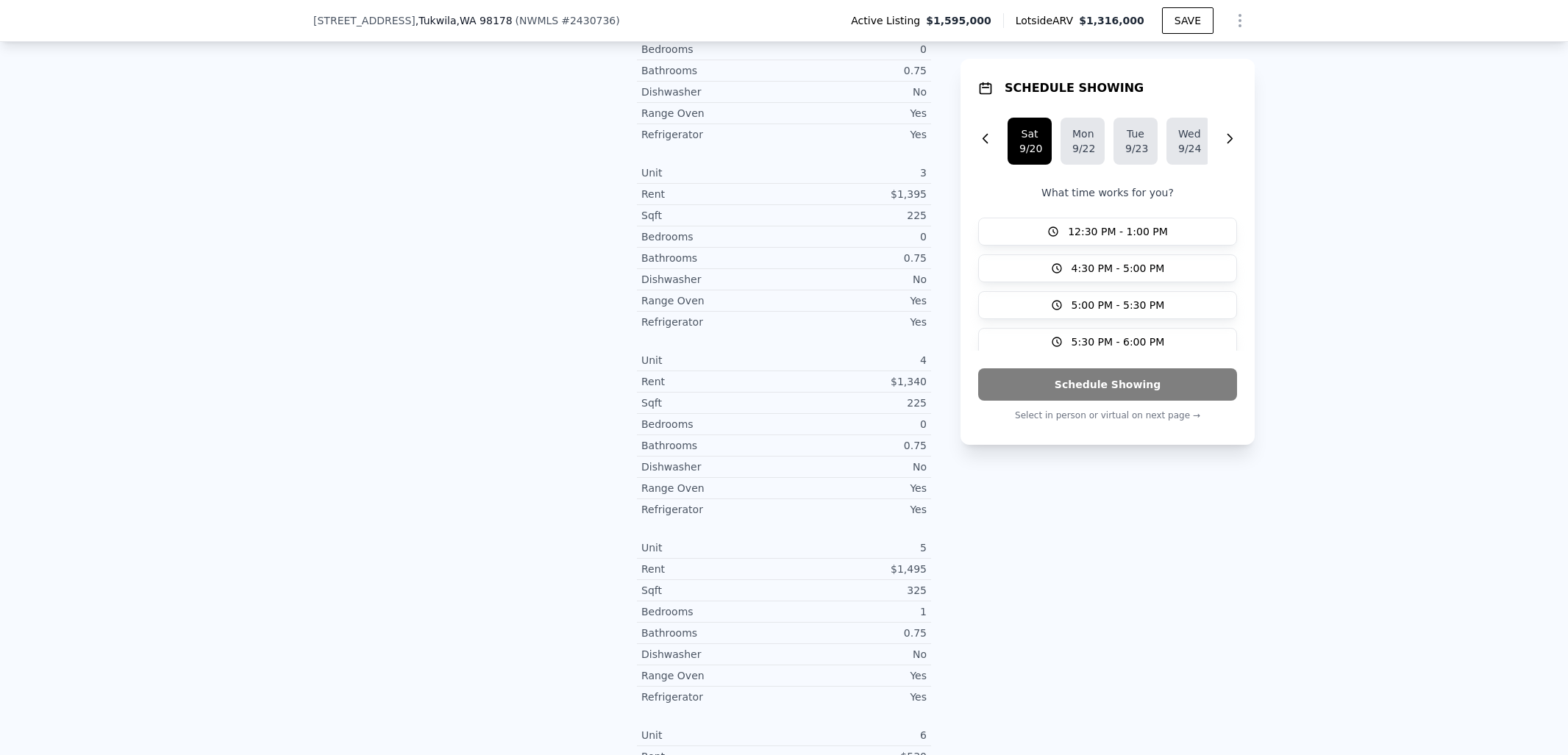
drag, startPoint x: 795, startPoint y: 484, endPoint x: 800, endPoint y: 398, distance: 86.1
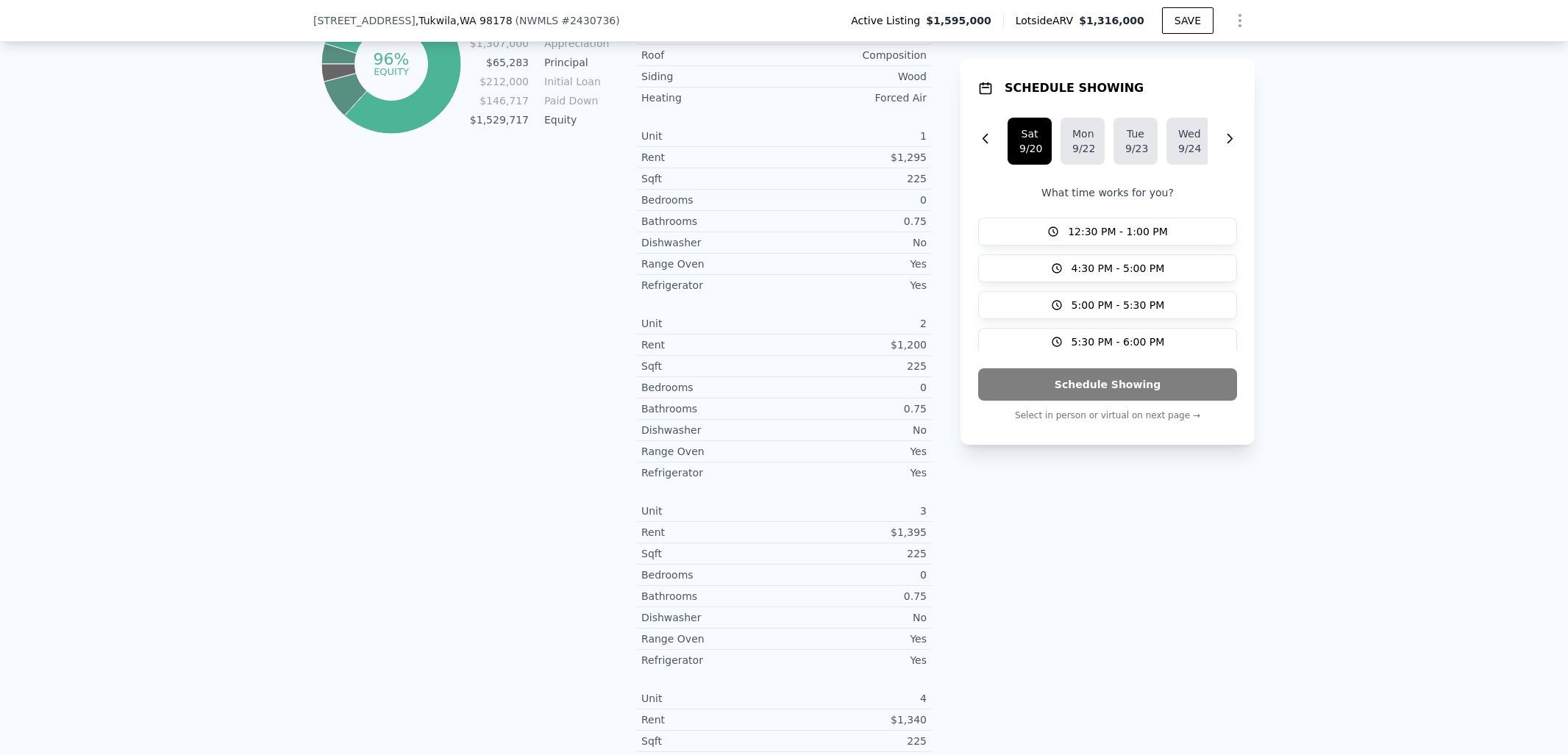
scroll to position [346, 0]
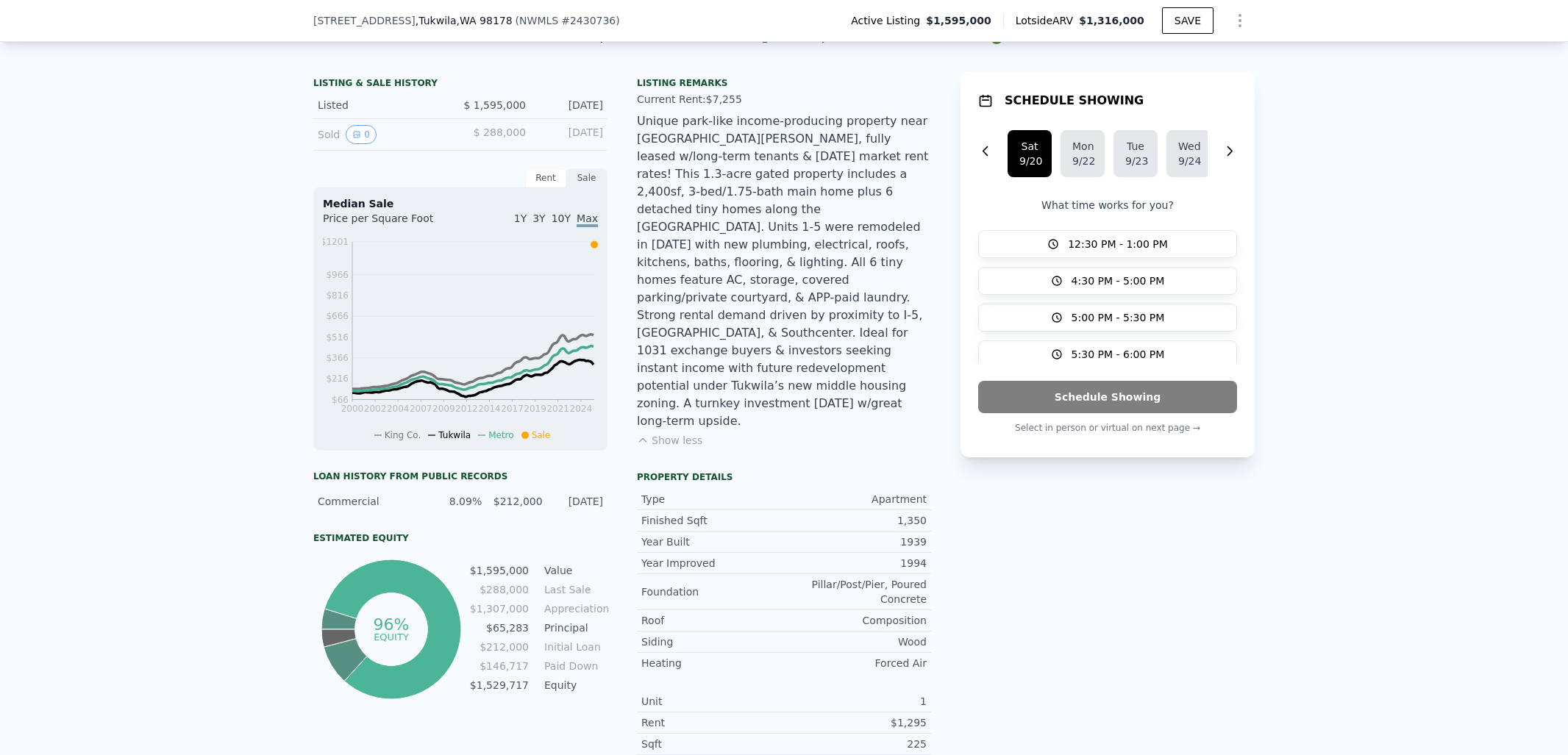
drag, startPoint x: 821, startPoint y: 499, endPoint x: 803, endPoint y: 312, distance: 187.9
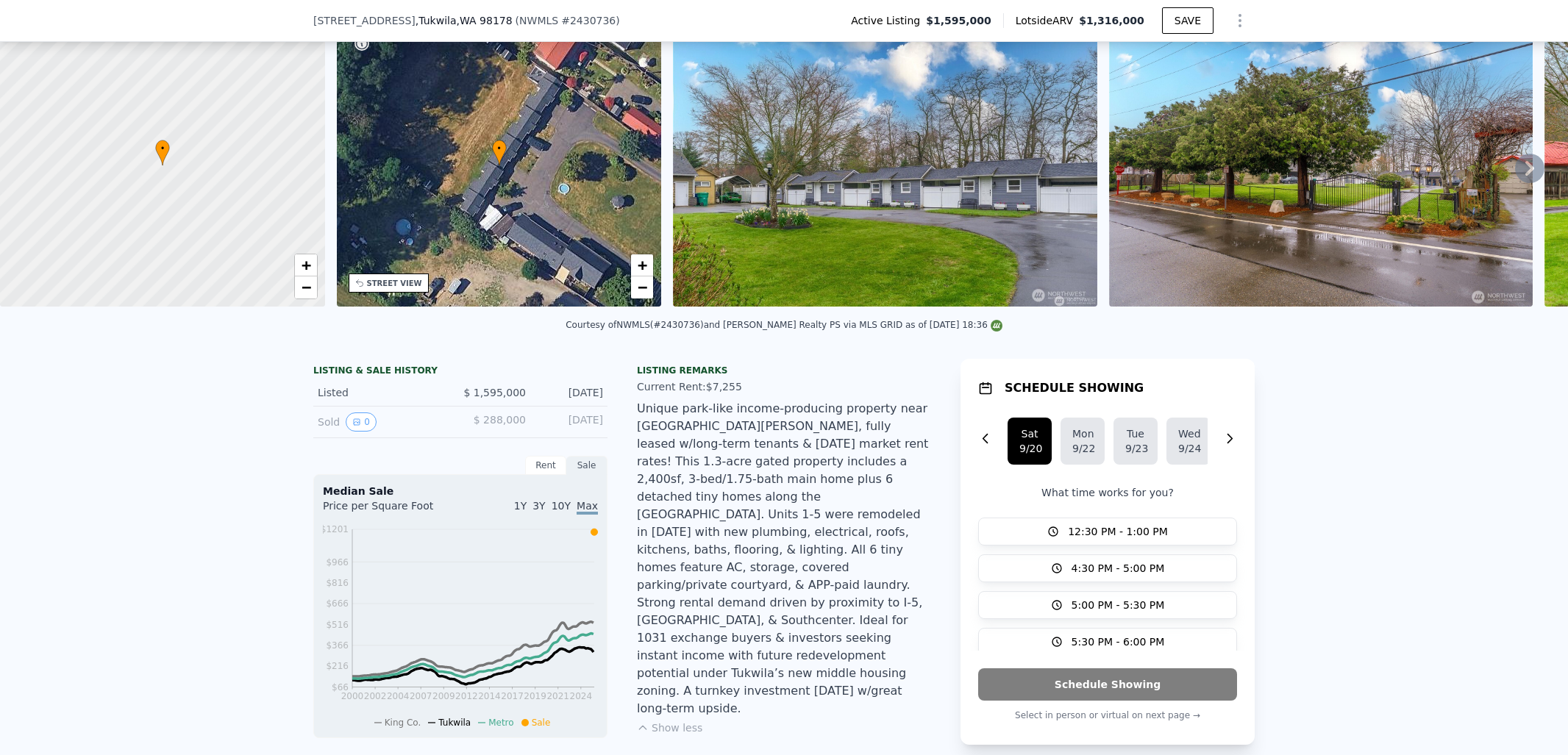
scroll to position [216, 0]
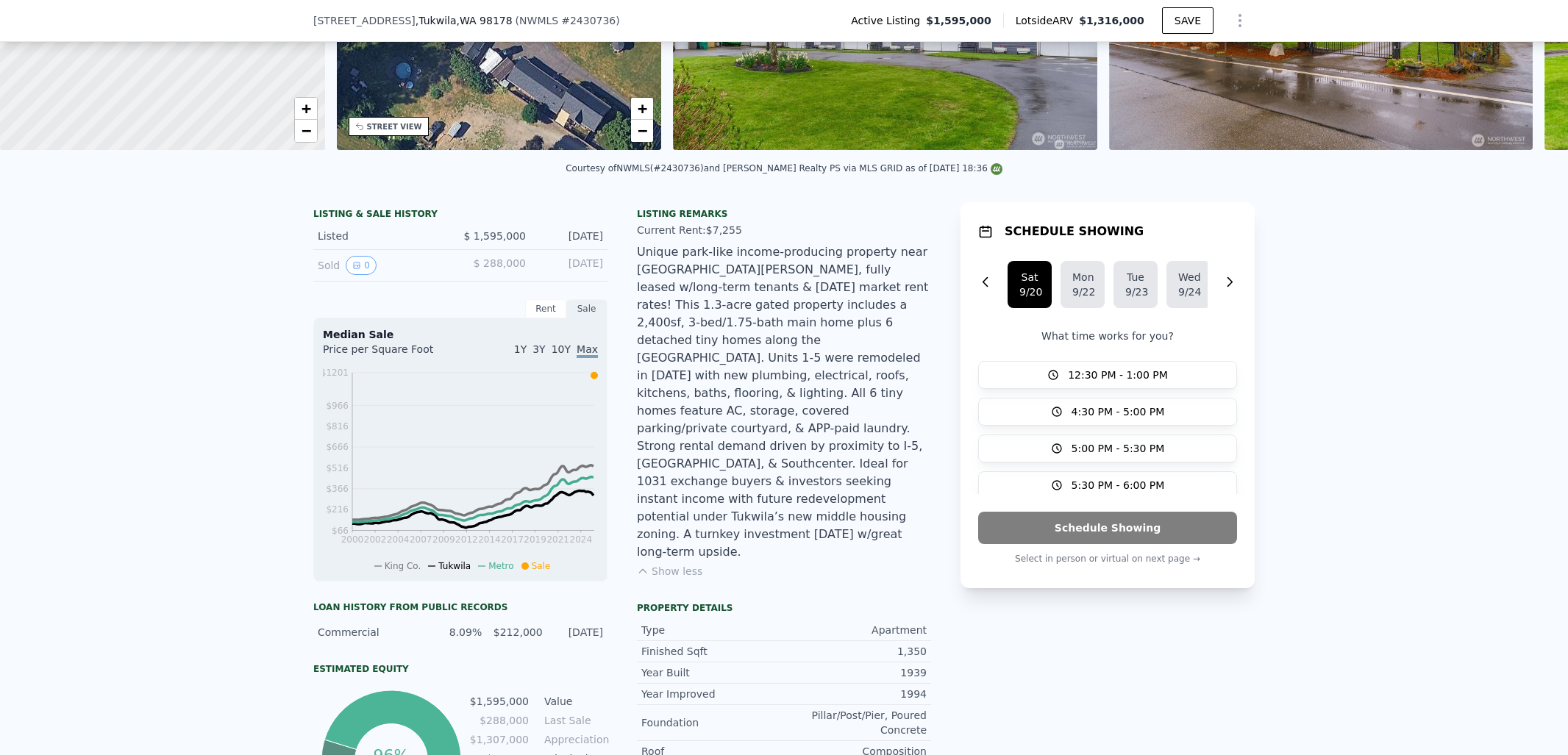
click at [764, 310] on div "Unique park-like income-producing property near [GEOGRAPHIC_DATA][PERSON_NAME],…" at bounding box center [784, 402] width 294 height 318
click at [773, 174] on div "Courtesy of NWMLS (#2430736) and [PERSON_NAME] Realty PS via MLS GRID as of [DA…" at bounding box center [784, 168] width 437 height 10
drag, startPoint x: 636, startPoint y: 180, endPoint x: 709, endPoint y: 175, distance: 73.2
click at [709, 174] on div "Courtesy of NWMLS (#2430736) and [PERSON_NAME] Realty PS via MLS GRID as of [DA…" at bounding box center [784, 168] width 437 height 10
